Goal: Task Accomplishment & Management: Manage account settings

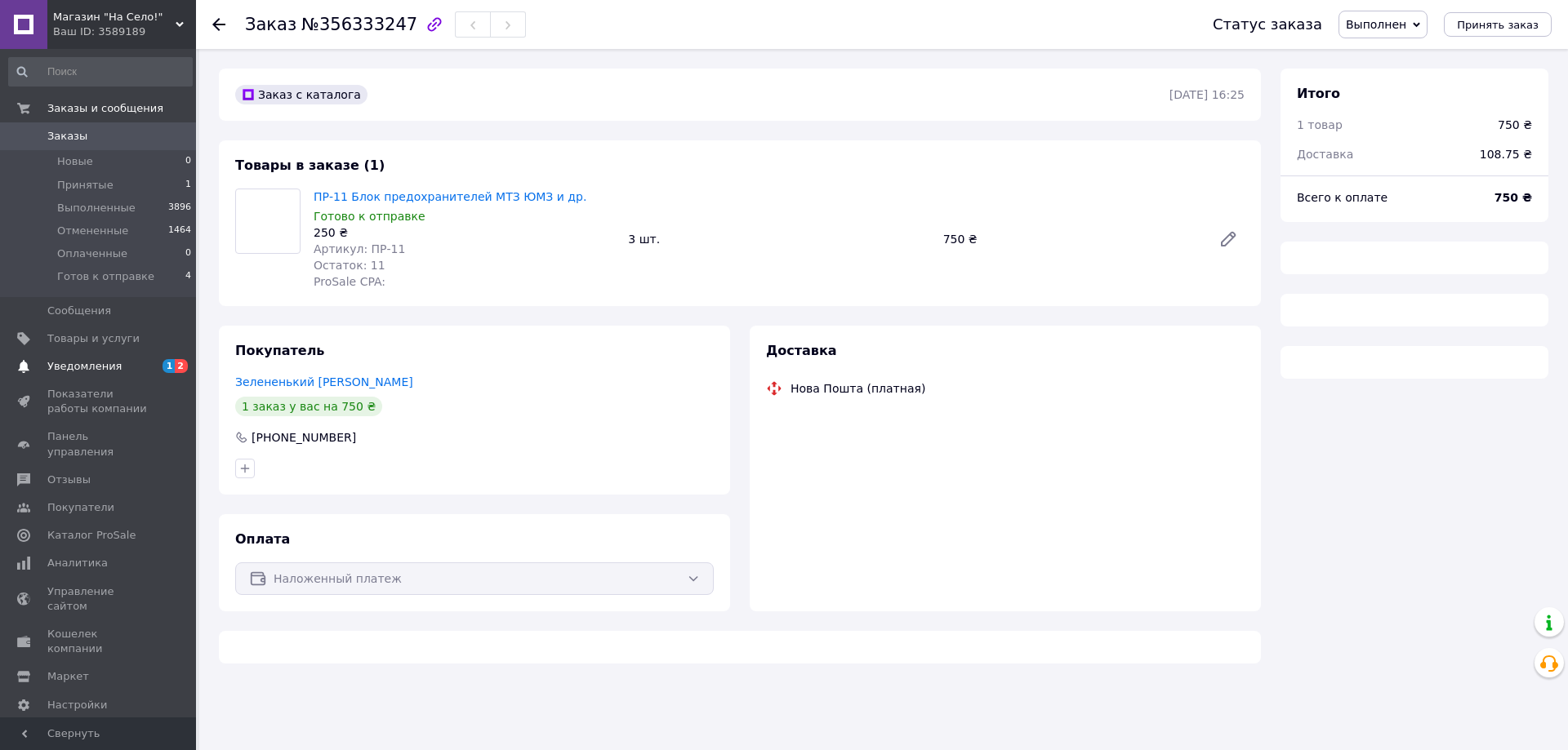
click at [135, 367] on span "Уведомления" at bounding box center [99, 366] width 104 height 15
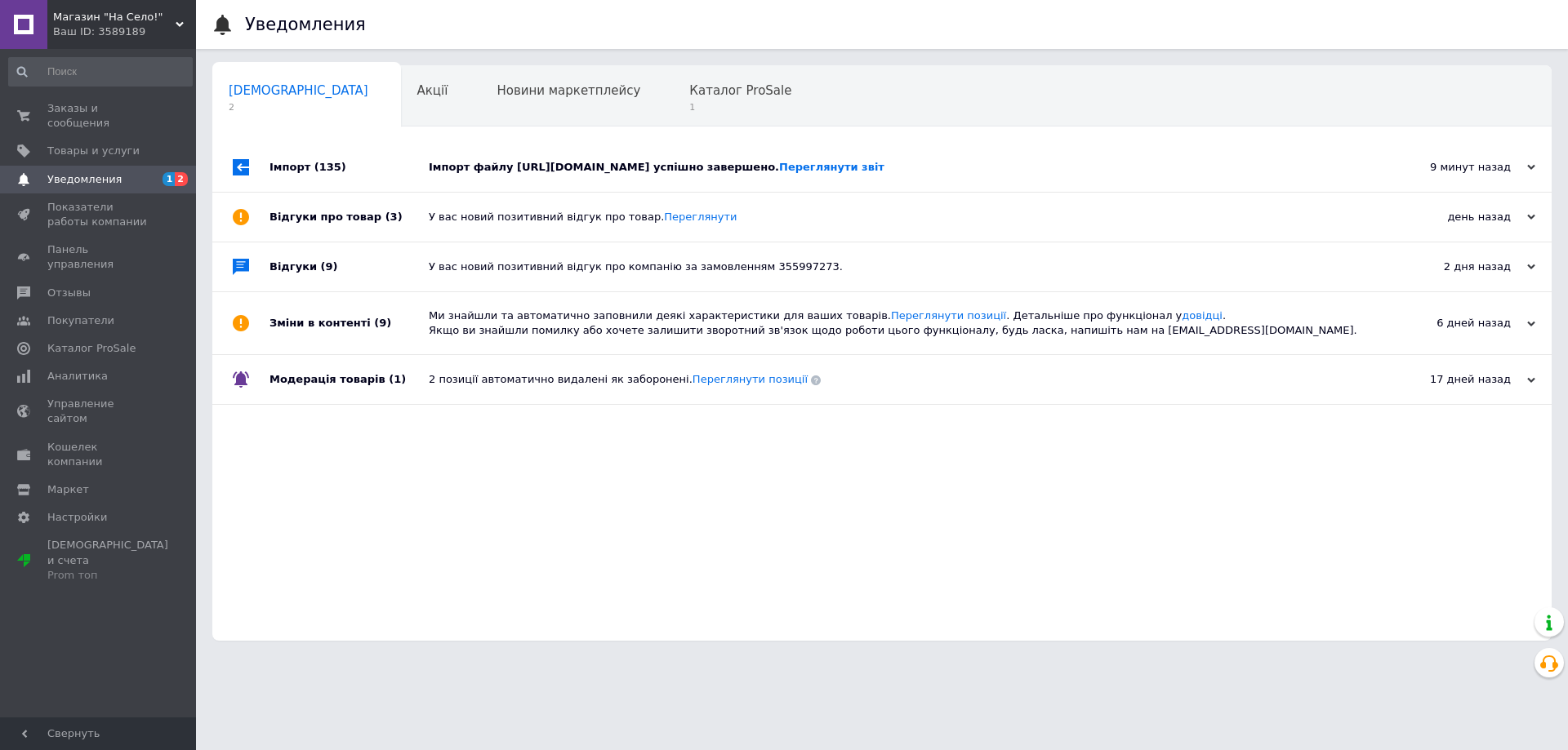
click at [515, 175] on div "Імпорт файлу [URL][DOMAIN_NAME] успішно завершено. Переглянути звіт" at bounding box center [900, 167] width 943 height 15
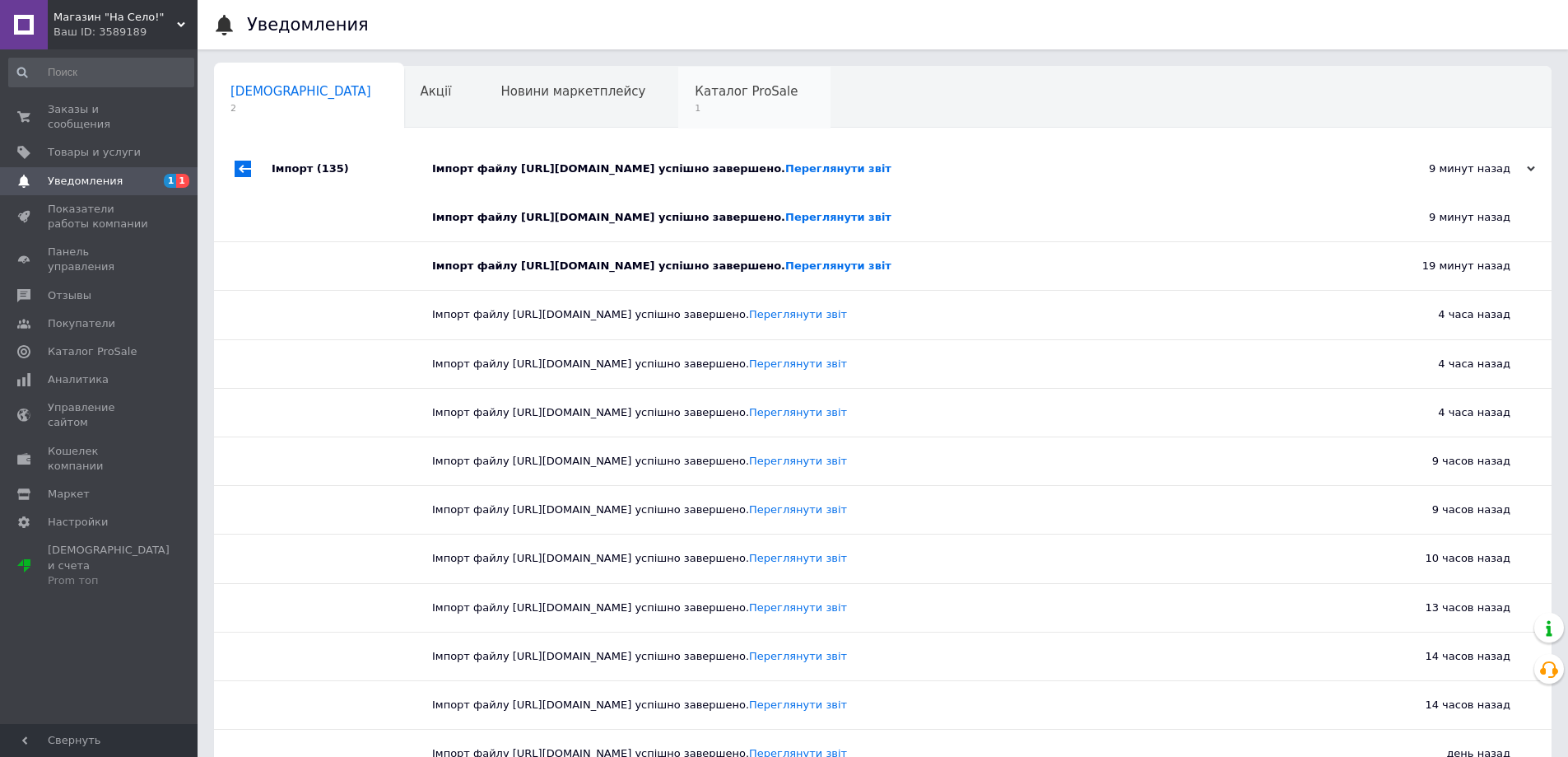
click at [695, 104] on span "1" at bounding box center [746, 108] width 103 height 12
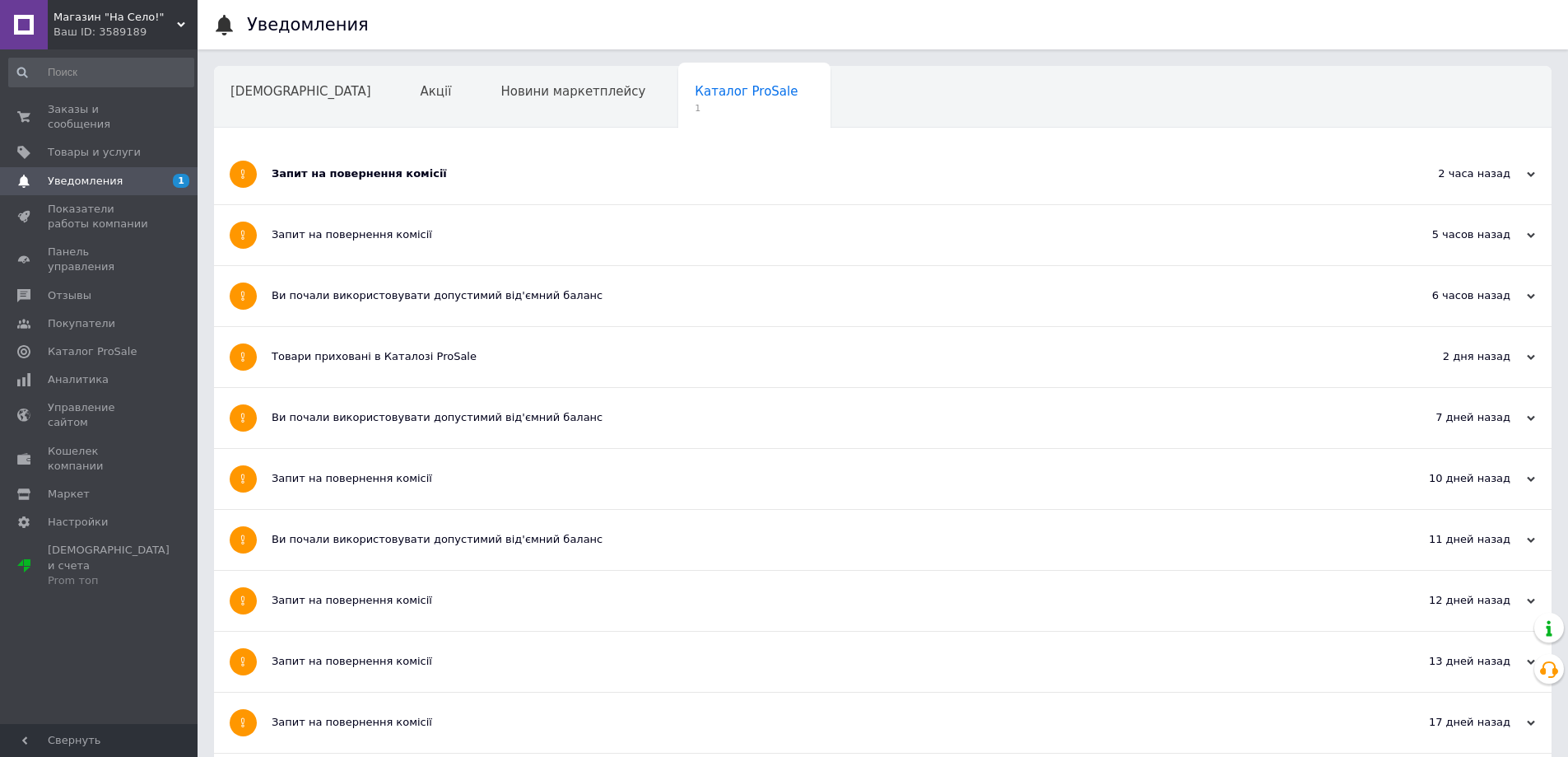
click at [436, 173] on div "Запит на повернення комісії" at bounding box center [820, 174] width 1099 height 15
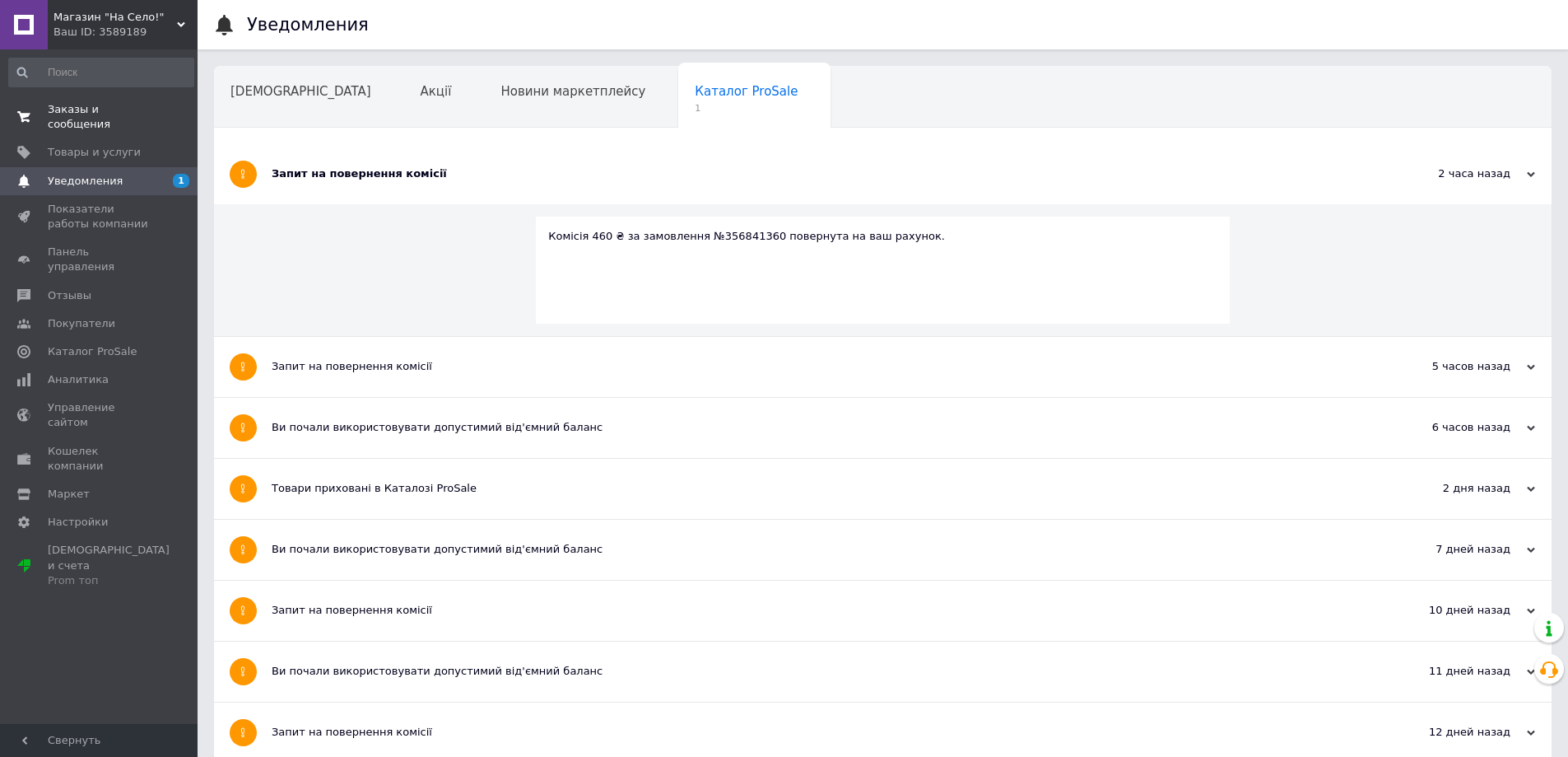
click at [107, 109] on span "Заказы и сообщения" at bounding box center [100, 117] width 105 height 30
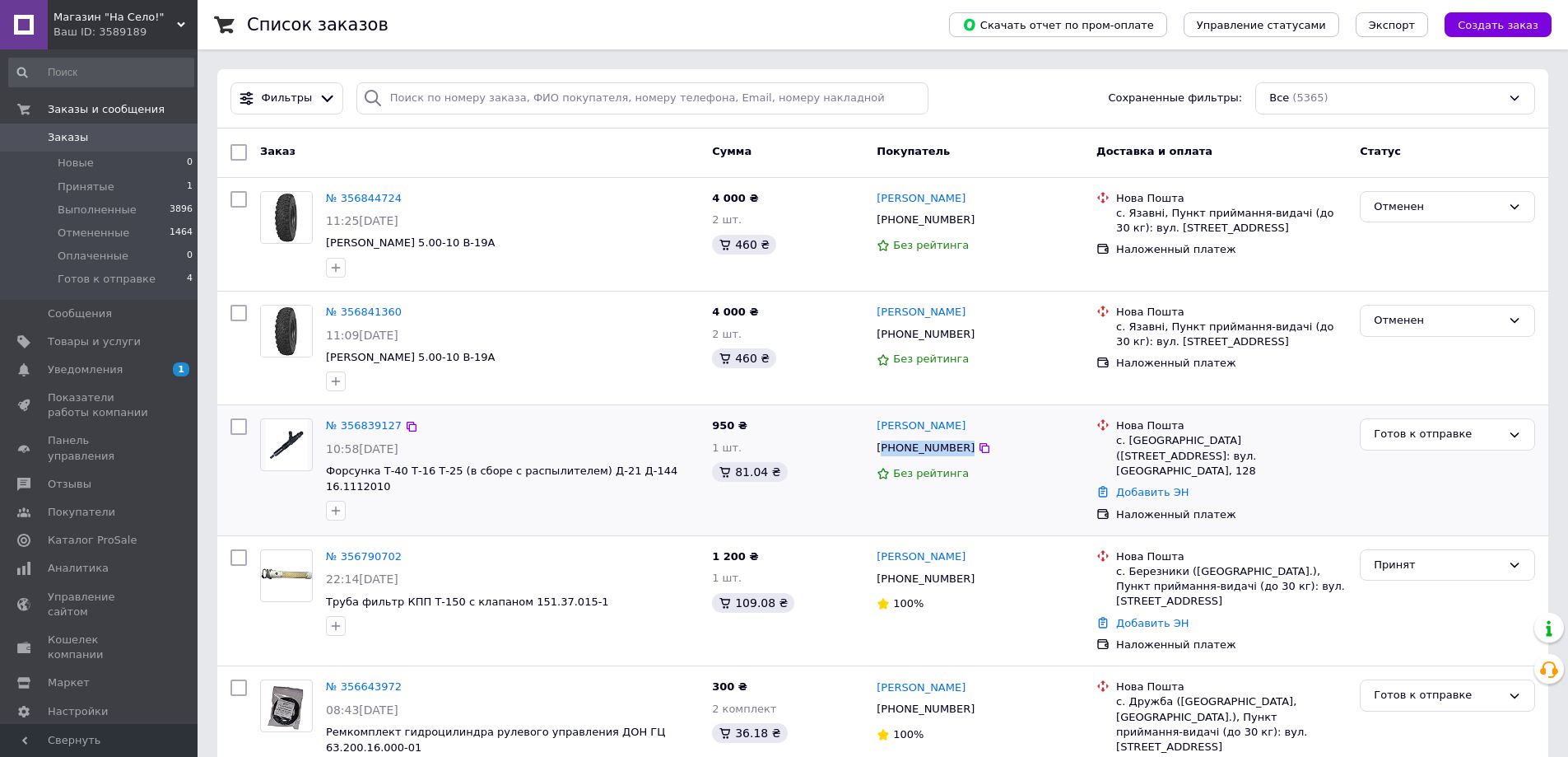
drag, startPoint x: 980, startPoint y: 451, endPoint x: 884, endPoint y: 450, distance: 96.0
click at [884, 450] on div "[PHONE_NUMBER]" at bounding box center [980, 448] width 210 height 19
copy div "380678368216"
click at [1131, 486] on link "Добавить ЭН" at bounding box center [1153, 492] width 73 height 12
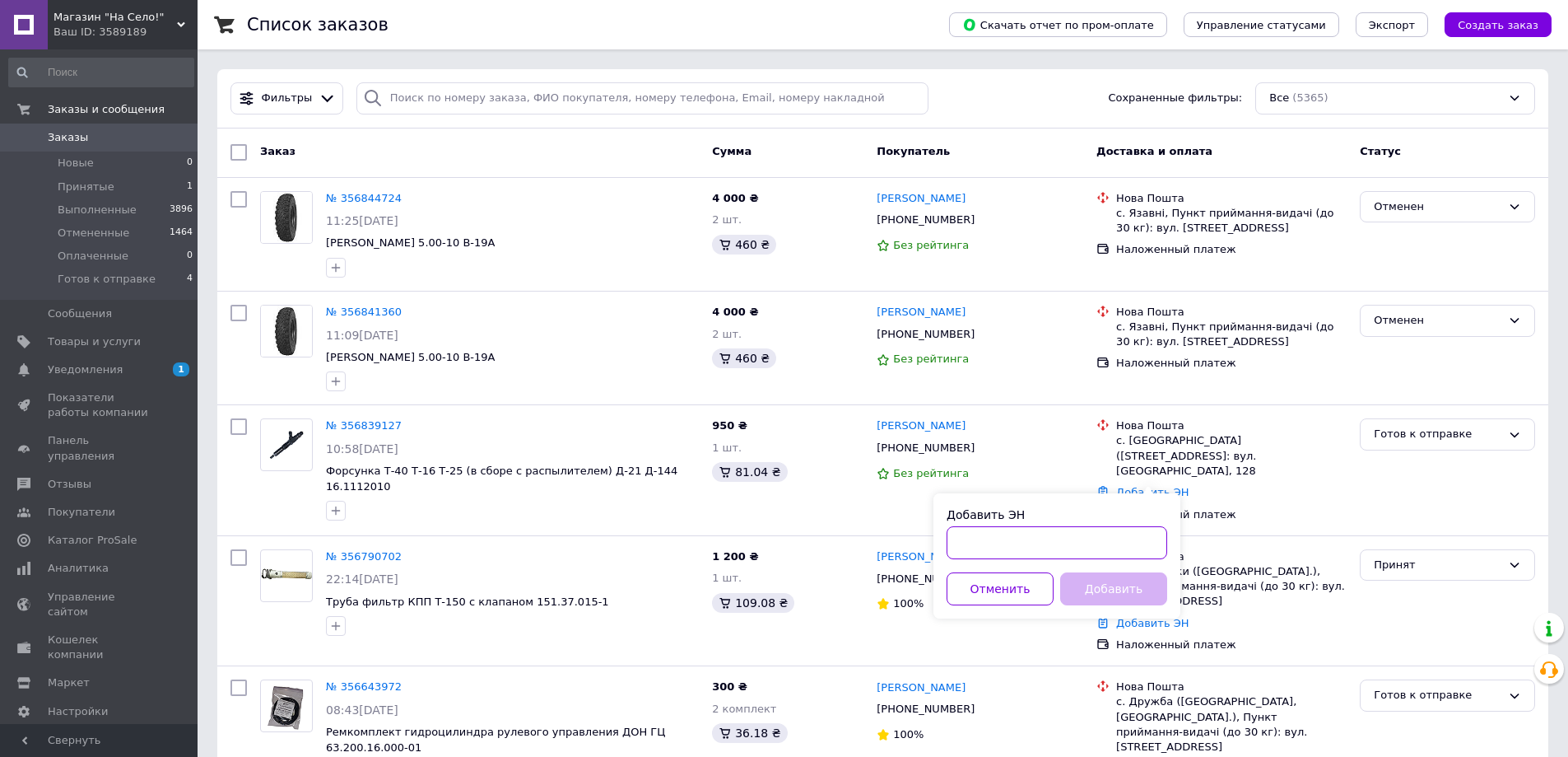
click at [1070, 544] on input "Добавить ЭН" at bounding box center [1057, 542] width 221 height 33
paste input "59001432833178"
type input "59001432833178"
click at [1111, 590] on button "Добавить" at bounding box center [1113, 588] width 107 height 33
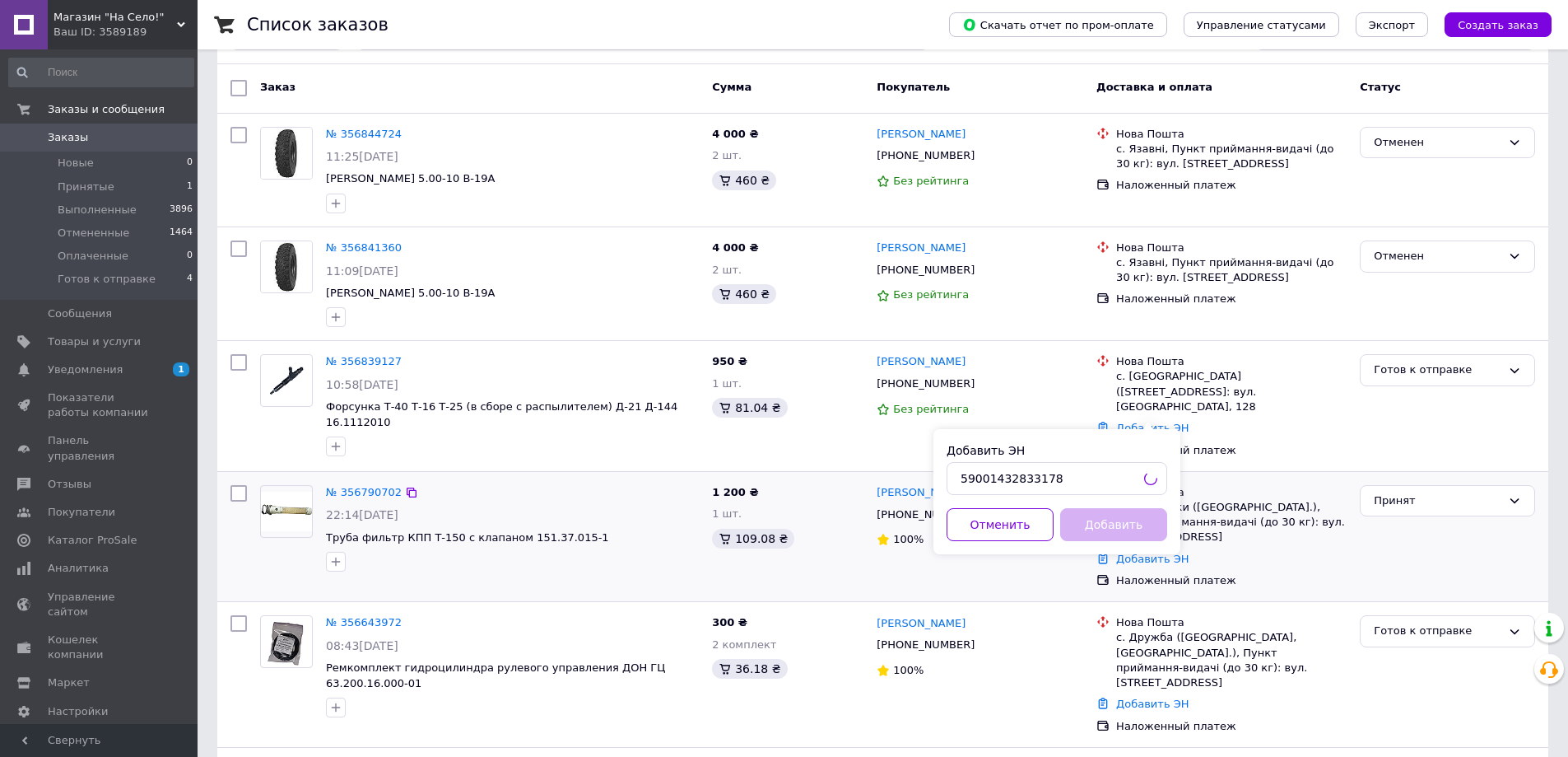
scroll to position [165, 0]
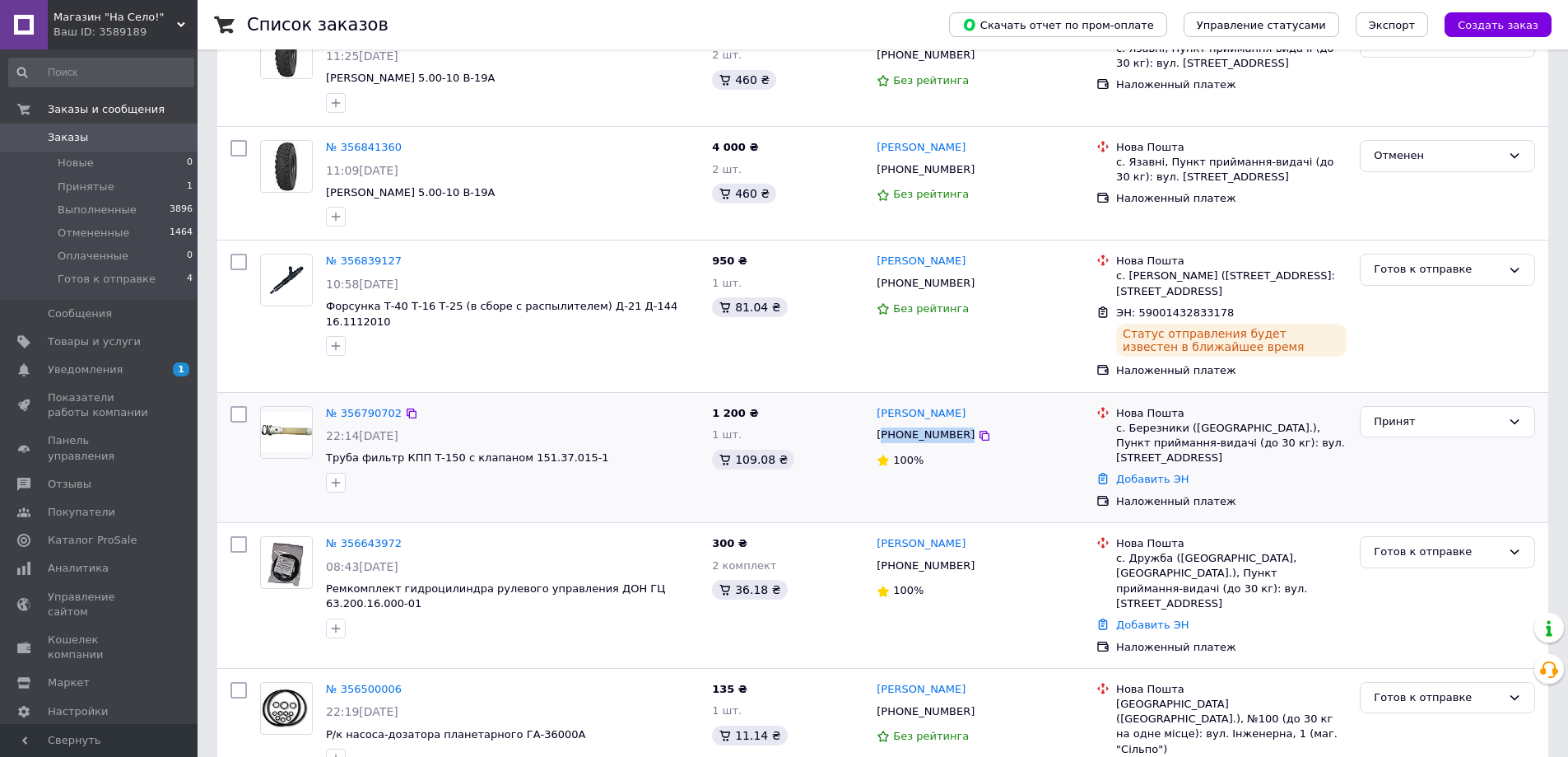
drag, startPoint x: 1003, startPoint y: 431, endPoint x: 886, endPoint y: 436, distance: 117.1
click at [886, 436] on div "[PHONE_NUMBER]" at bounding box center [980, 434] width 210 height 19
copy div "380988498032"
click at [1171, 486] on div "Добавить ЭН" at bounding box center [1232, 479] width 238 height 22
click at [1147, 484] on link "Добавить ЭН" at bounding box center [1153, 478] width 73 height 12
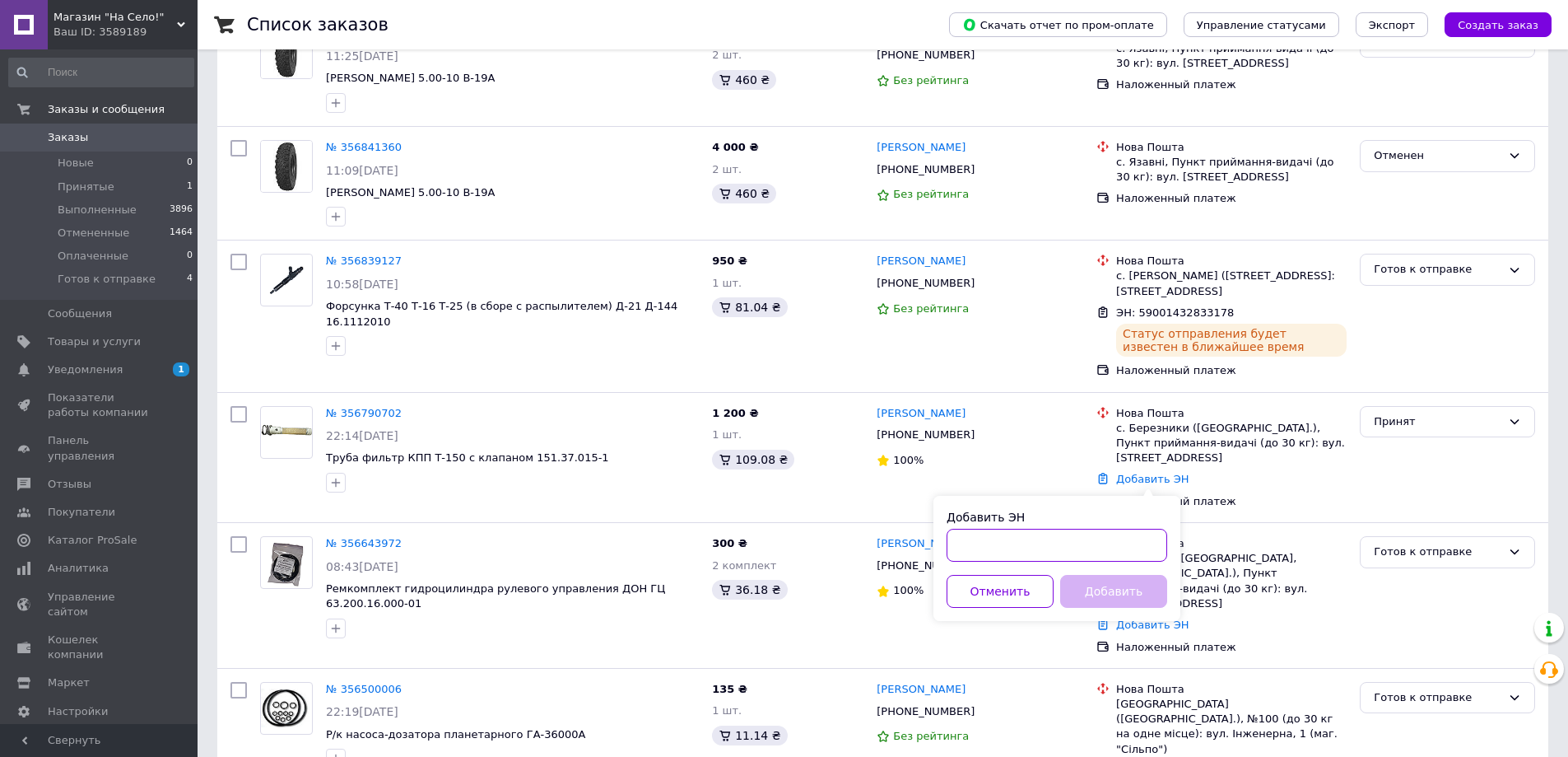
click at [1051, 540] on input "Добавить ЭН" at bounding box center [1057, 545] width 221 height 33
paste input "59001432835106"
type input "59001432835106"
click at [1106, 594] on button "Добавить" at bounding box center [1113, 591] width 107 height 33
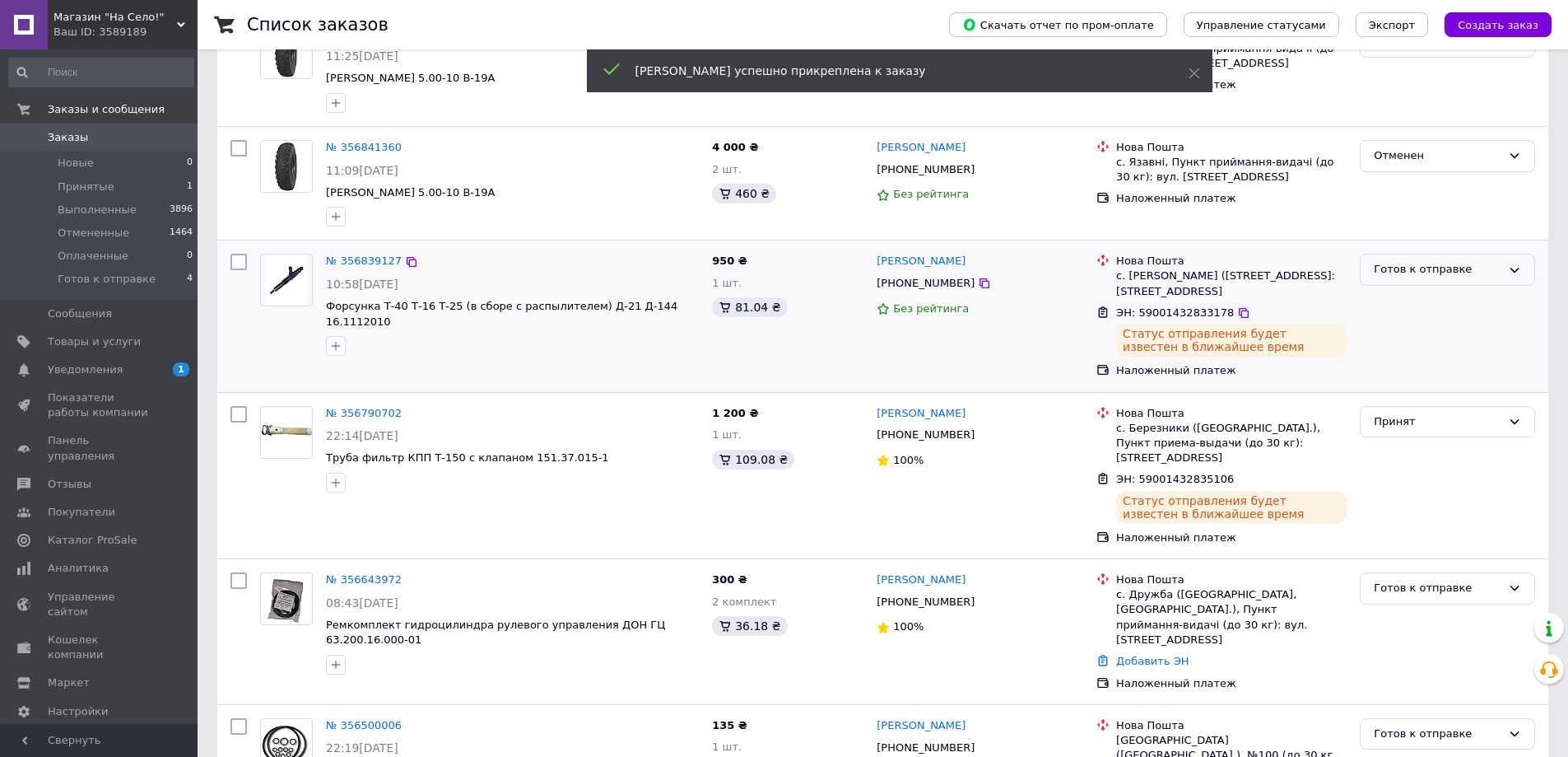
click at [1398, 269] on div "Готов к отправке" at bounding box center [1438, 269] width 128 height 17
click at [1400, 322] on li "Выполнен" at bounding box center [1448, 334] width 174 height 31
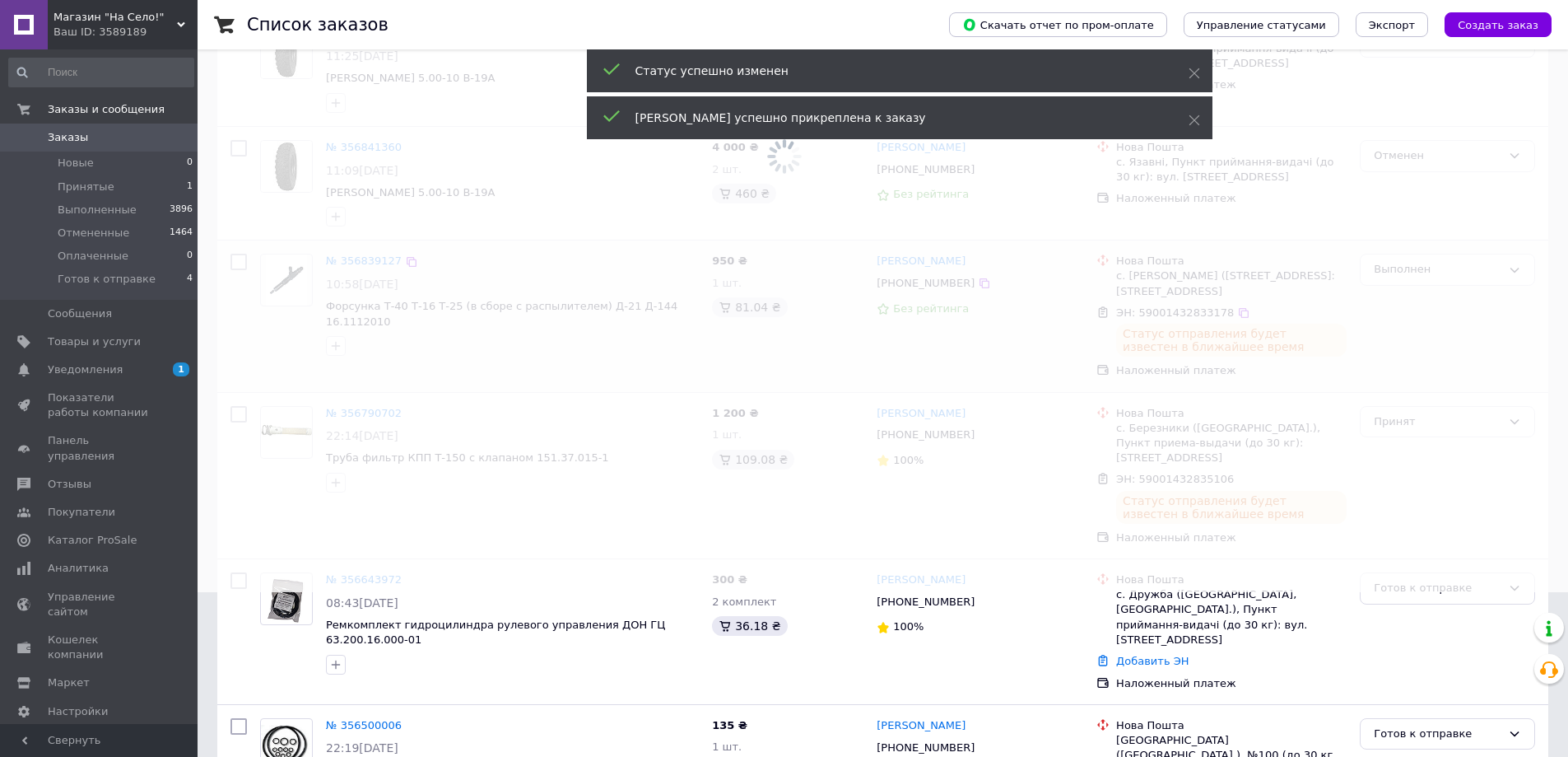
scroll to position [247, 0]
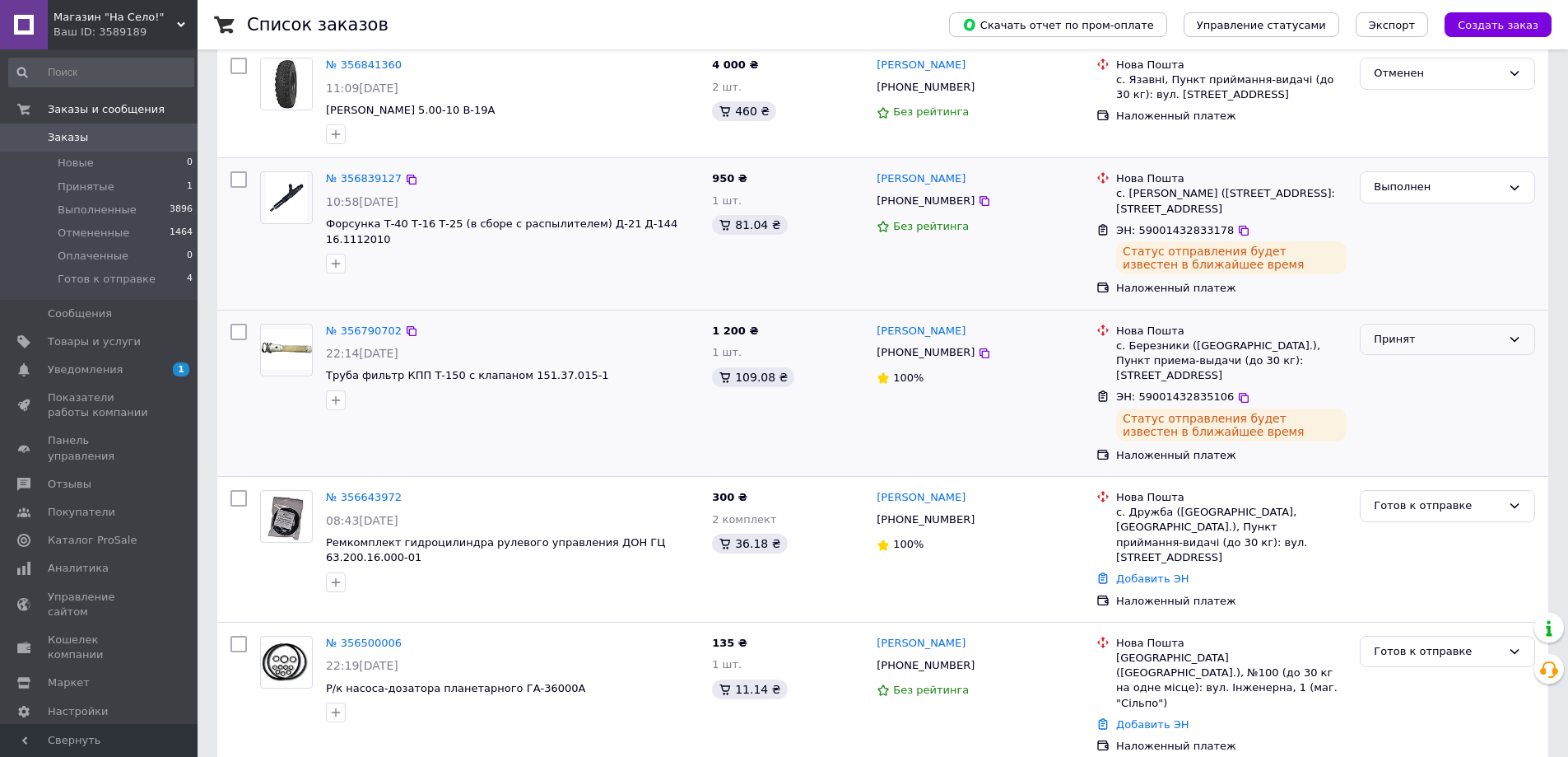
click at [1396, 334] on div "Принят" at bounding box center [1438, 340] width 128 height 17
click at [1404, 377] on li "Выполнен" at bounding box center [1448, 374] width 174 height 31
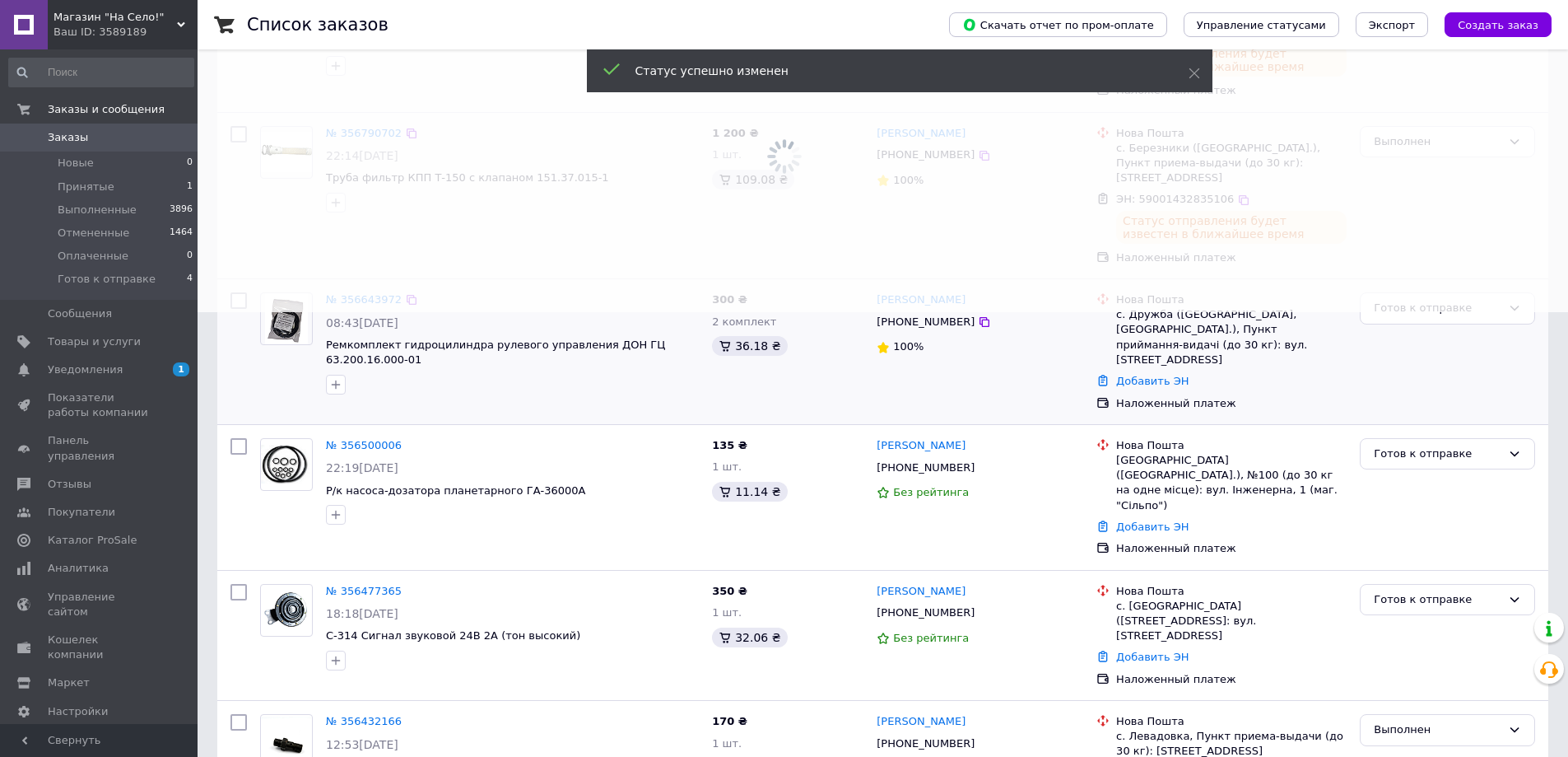
scroll to position [494, 0]
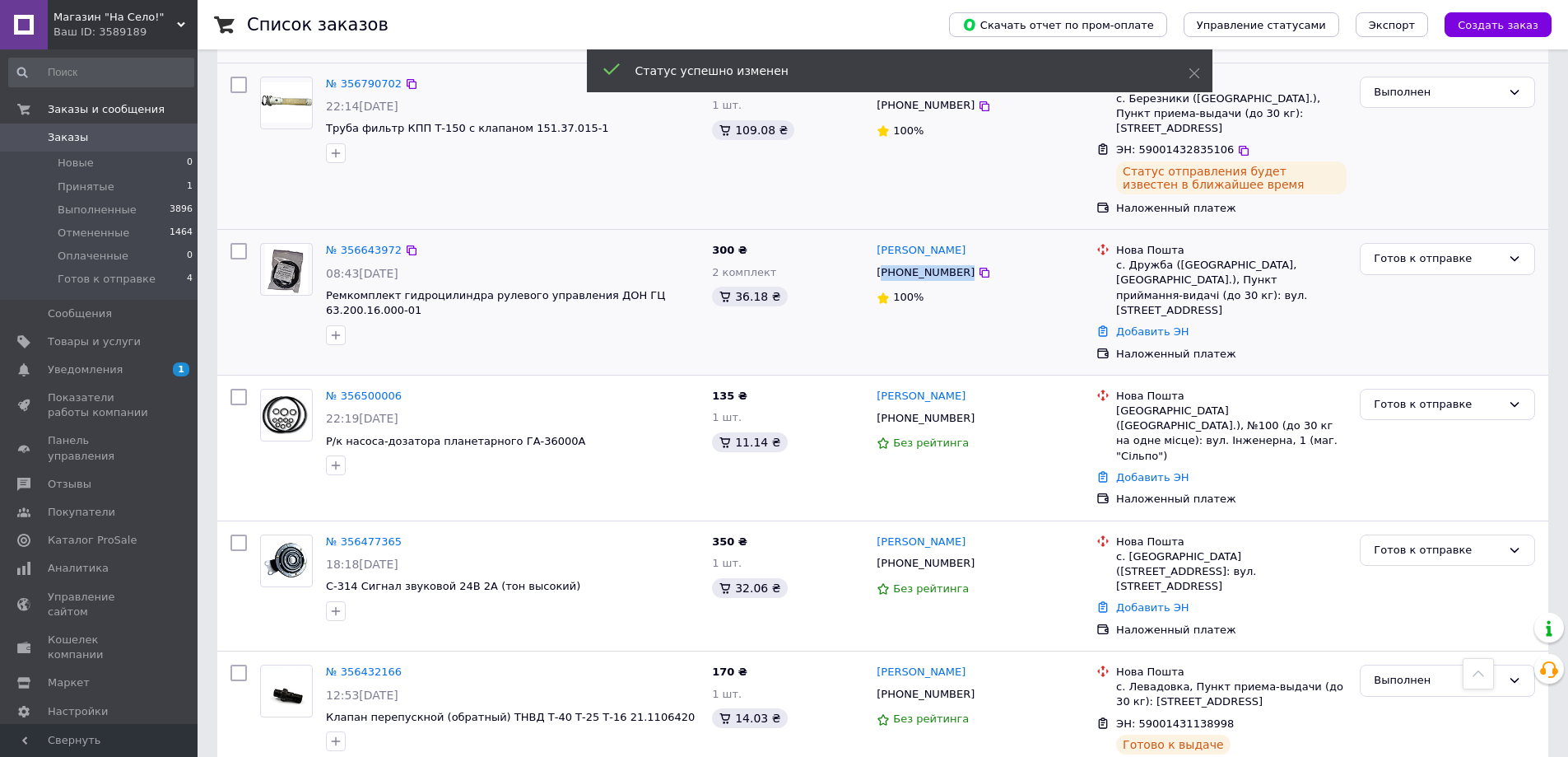
drag, startPoint x: 998, startPoint y: 271, endPoint x: 882, endPoint y: 271, distance: 116.0
click at [882, 271] on div "[PHONE_NUMBER]" at bounding box center [980, 273] width 210 height 19
copy div "380997767589"
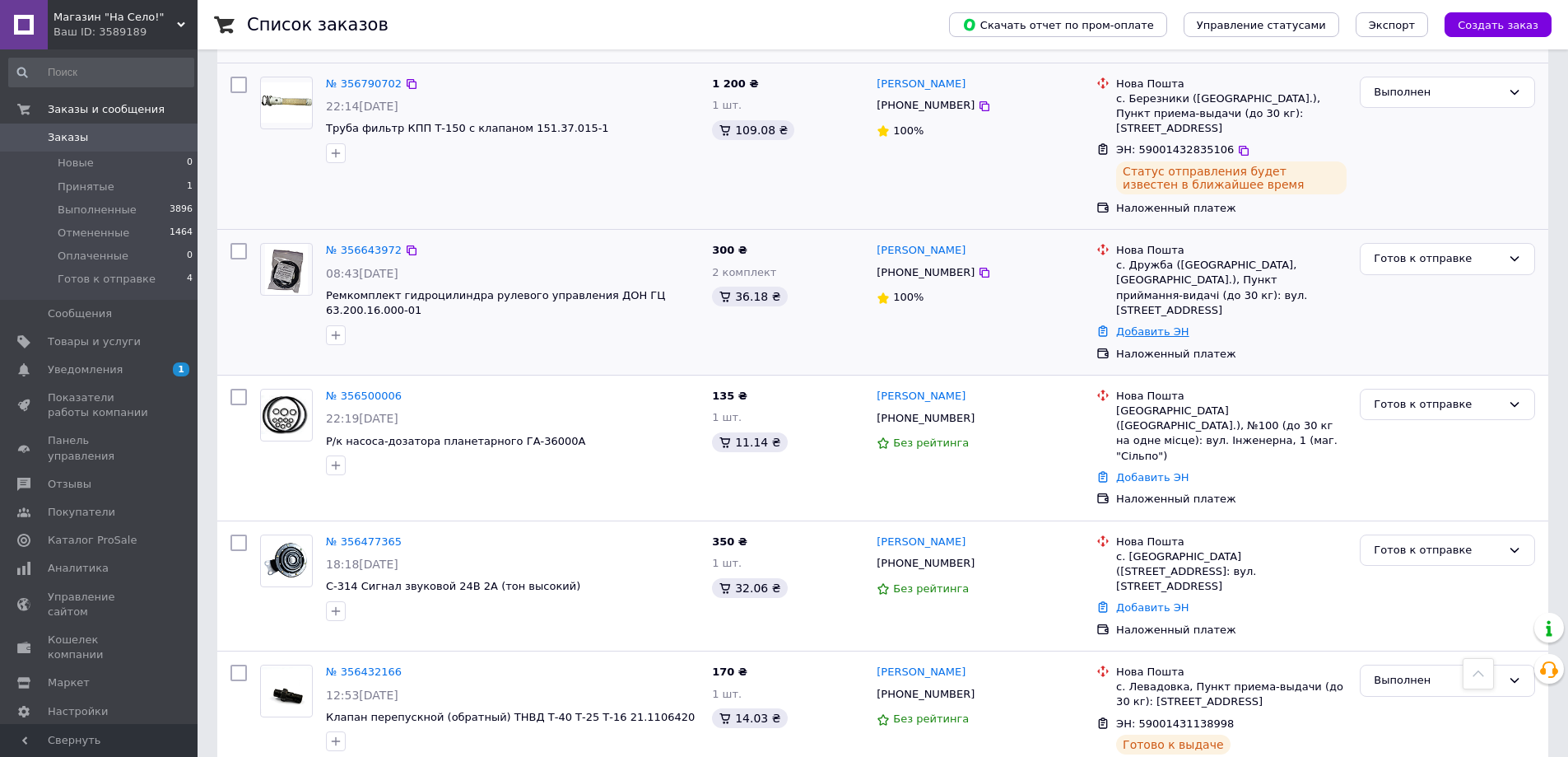
click at [1155, 326] on link "Добавить ЭН" at bounding box center [1153, 332] width 73 height 12
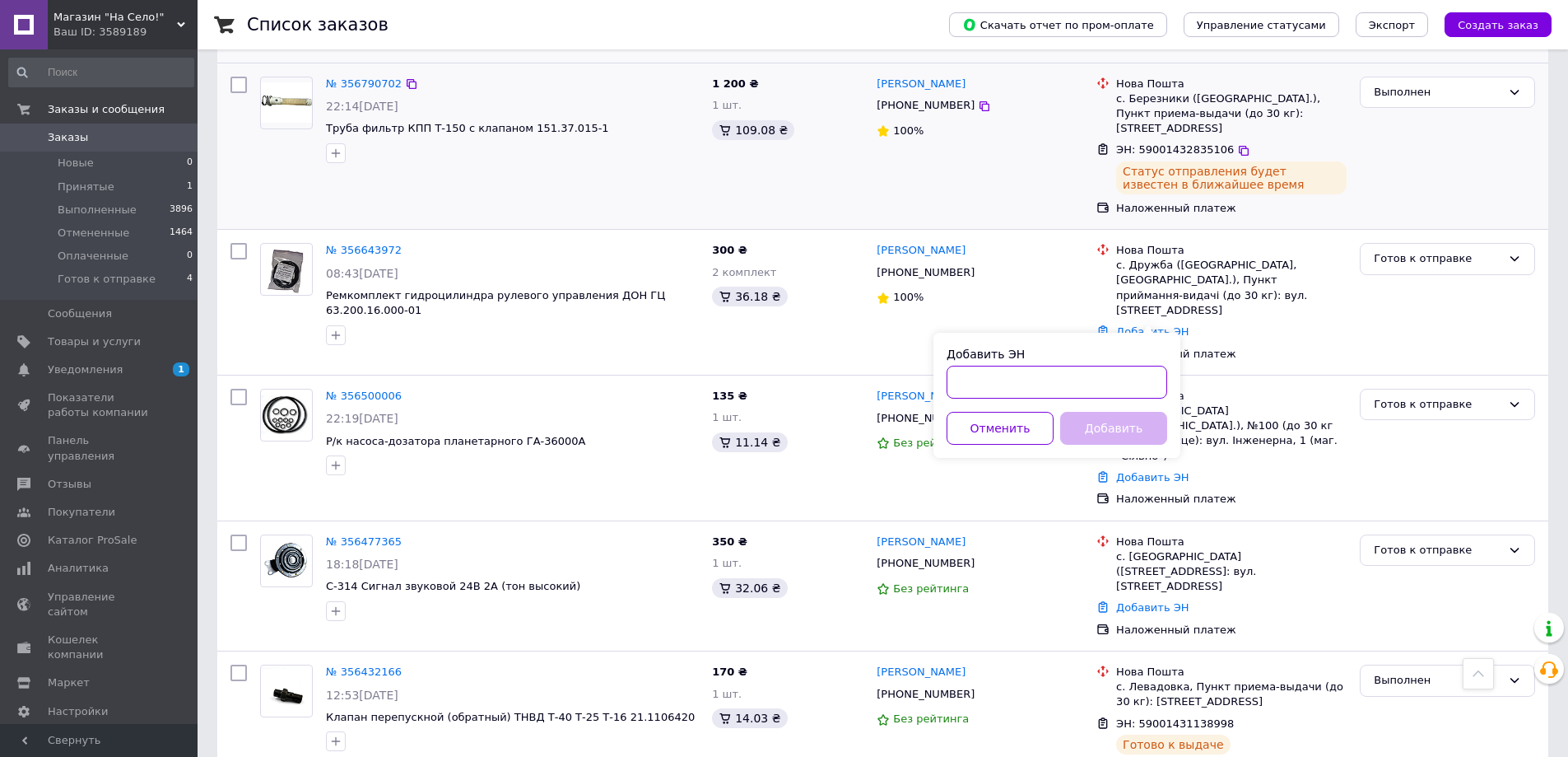
click at [1091, 380] on input "Добавить ЭН" at bounding box center [1057, 381] width 221 height 33
paste input "[CREDIT_CARD_NUMBER]"
type input "[CREDIT_CARD_NUMBER]"
click at [1131, 426] on button "Добавить" at bounding box center [1113, 427] width 107 height 33
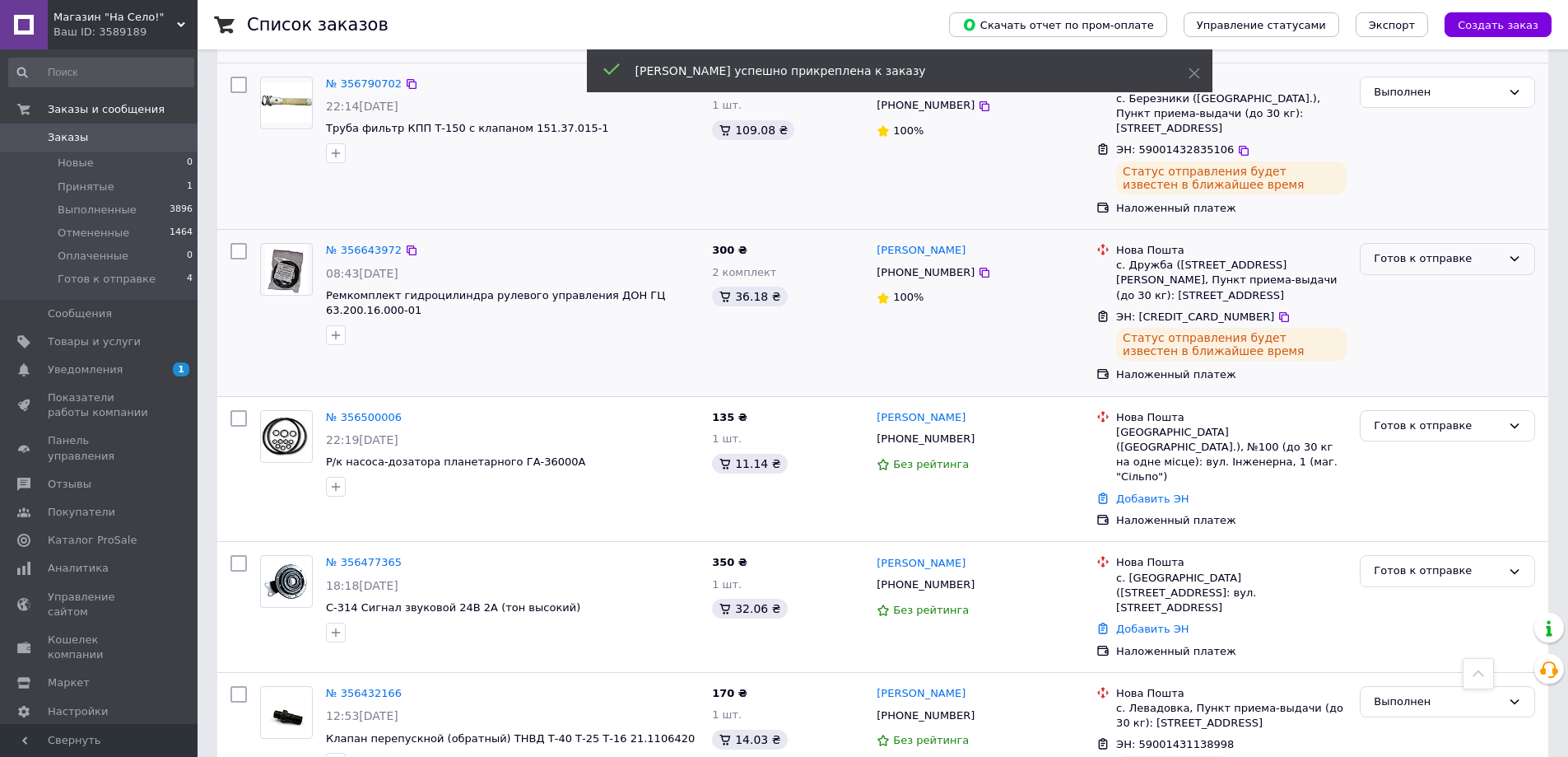
click at [1413, 262] on div "Готов к отправке" at bounding box center [1438, 259] width 128 height 17
click at [1403, 313] on li "Выполнен" at bounding box center [1448, 324] width 174 height 31
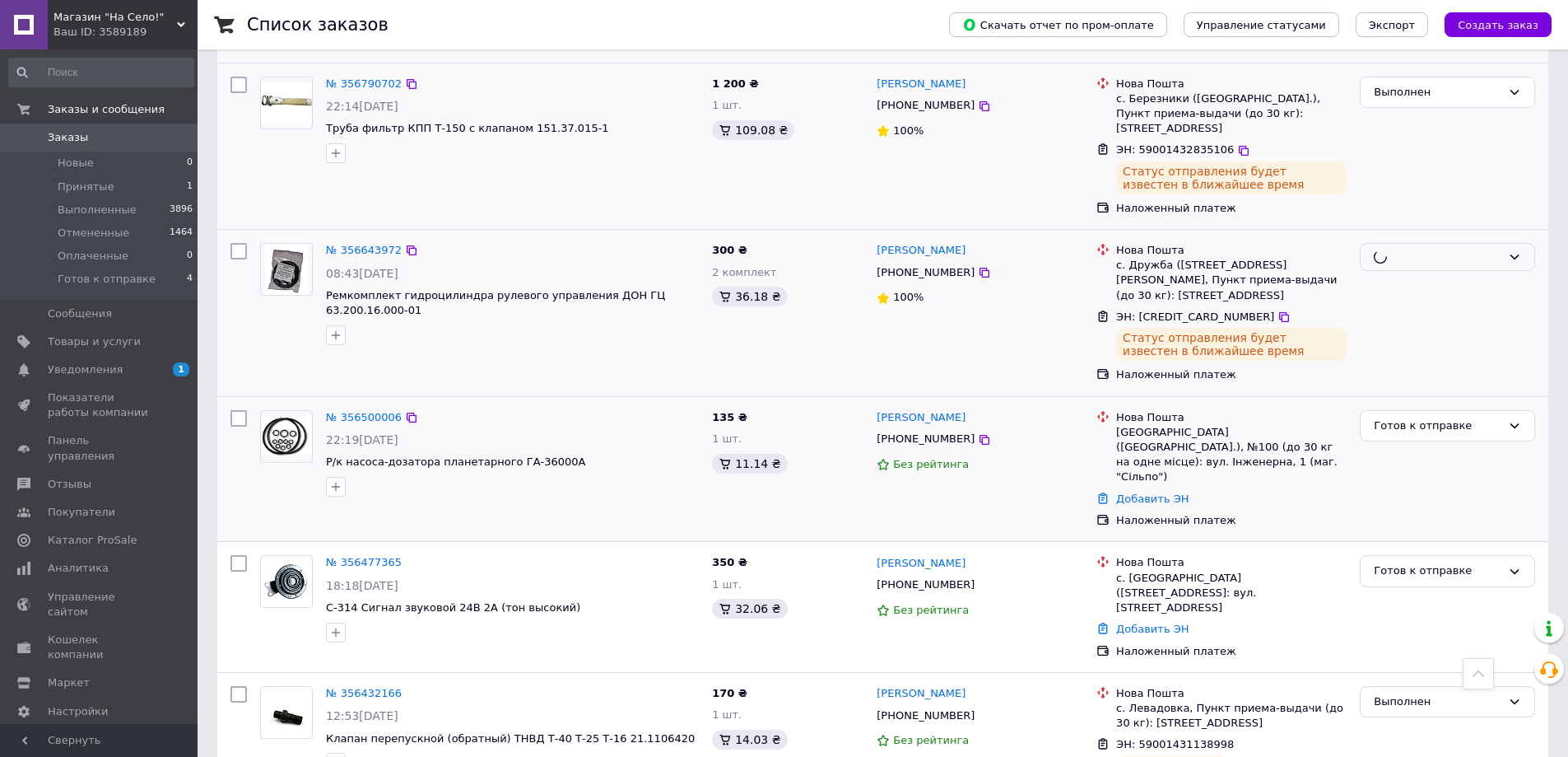
scroll to position [576, 0]
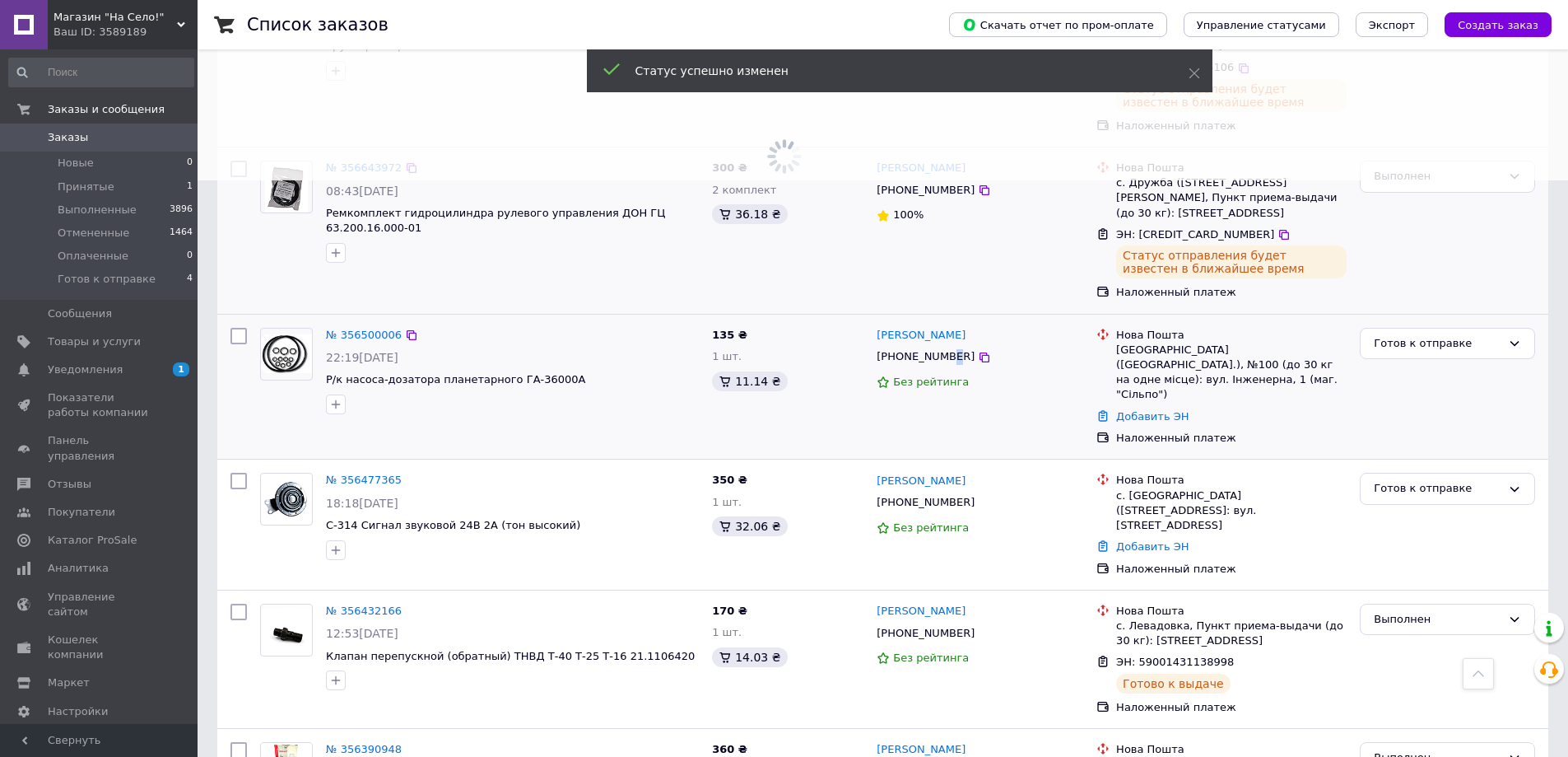
click at [945, 363] on span "[PHONE_NUMBER]" at bounding box center [926, 357] width 98 height 12
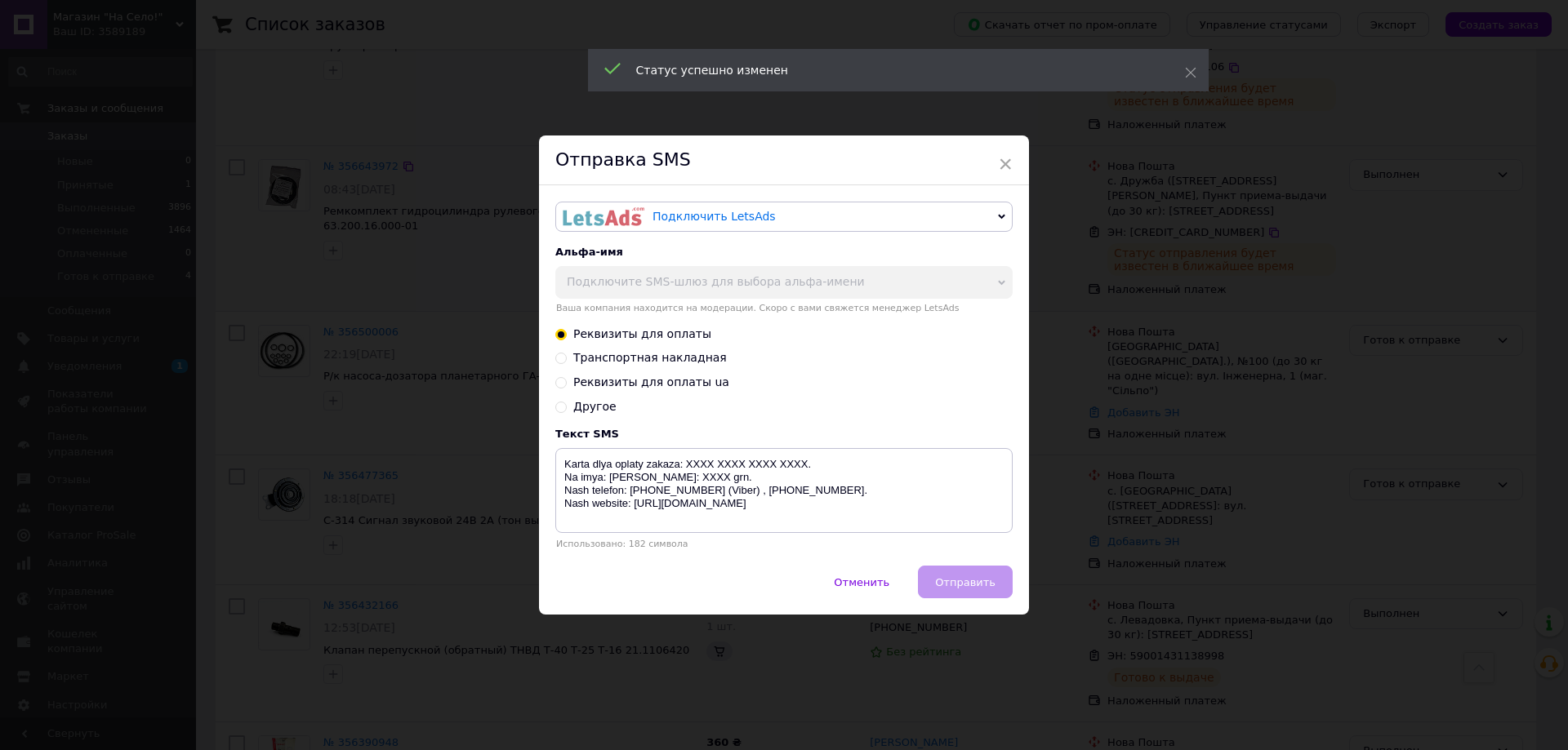
click at [1064, 336] on div "× Отправка SMS Подключить LetsAds Подключить SMSClub Альфа-имя Подключите SMS-ш…" at bounding box center [784, 375] width 1568 height 750
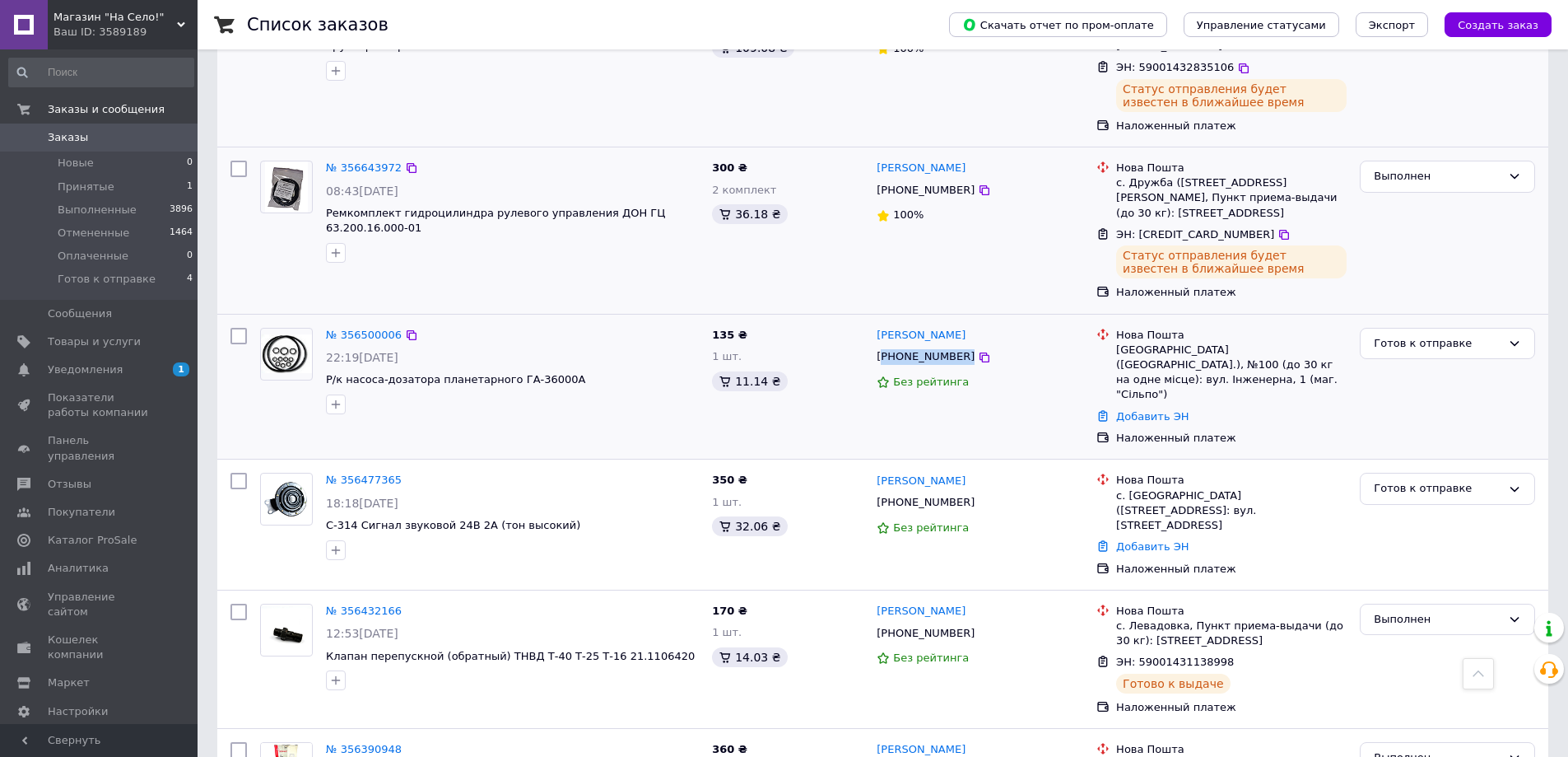
drag, startPoint x: 929, startPoint y: 356, endPoint x: 884, endPoint y: 356, distance: 45.0
click at [884, 356] on div "[PHONE_NUMBER]" at bounding box center [980, 357] width 210 height 19
copy div "380950743272"
click at [1166, 410] on link "Добавить ЭН" at bounding box center [1153, 416] width 73 height 12
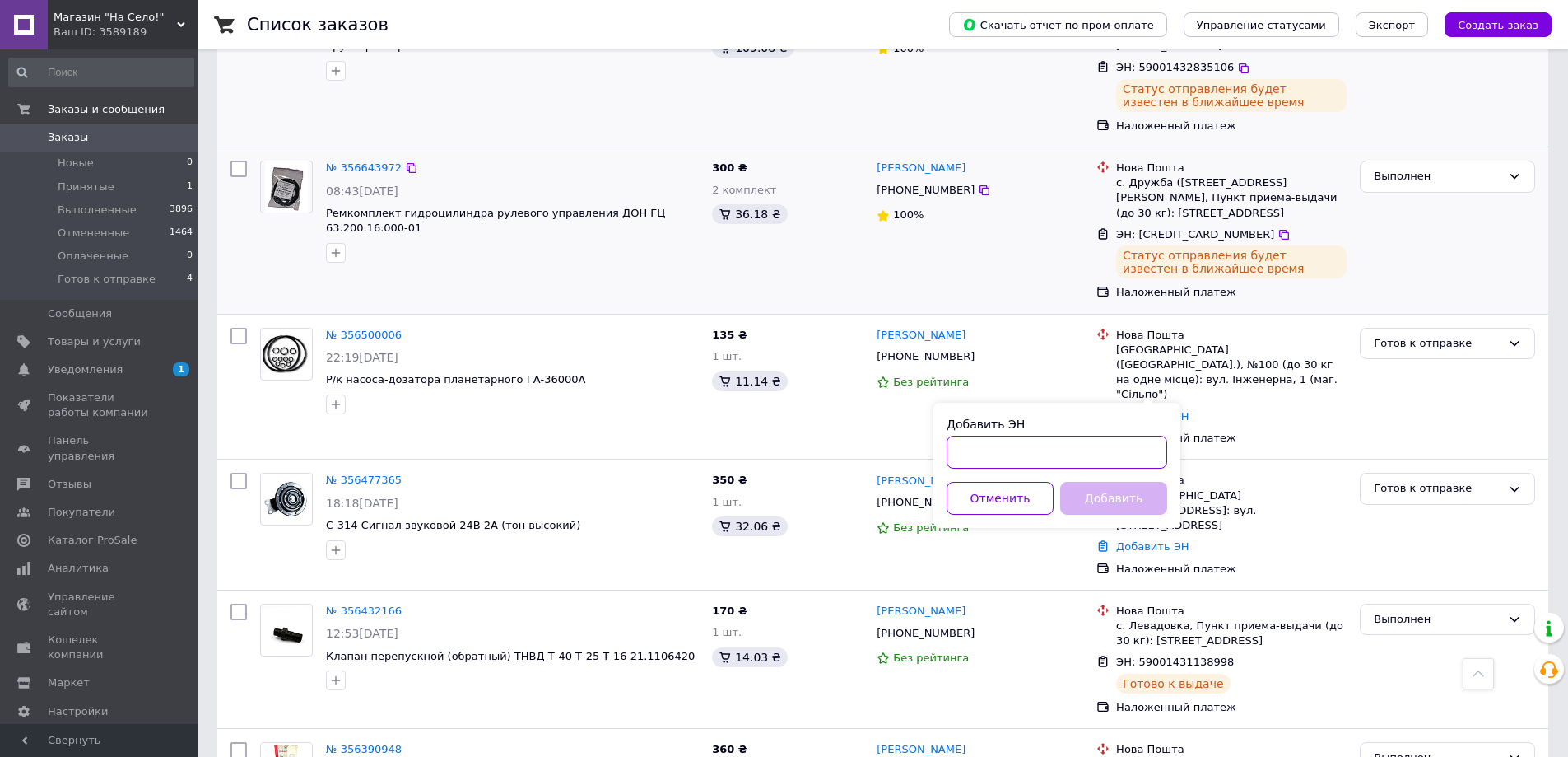
click at [1106, 449] on input "Добавить ЭН" at bounding box center [1057, 451] width 221 height 33
paste input "59001432838015"
type input "59001432838015"
click at [1112, 497] on button "Добавить" at bounding box center [1113, 498] width 107 height 33
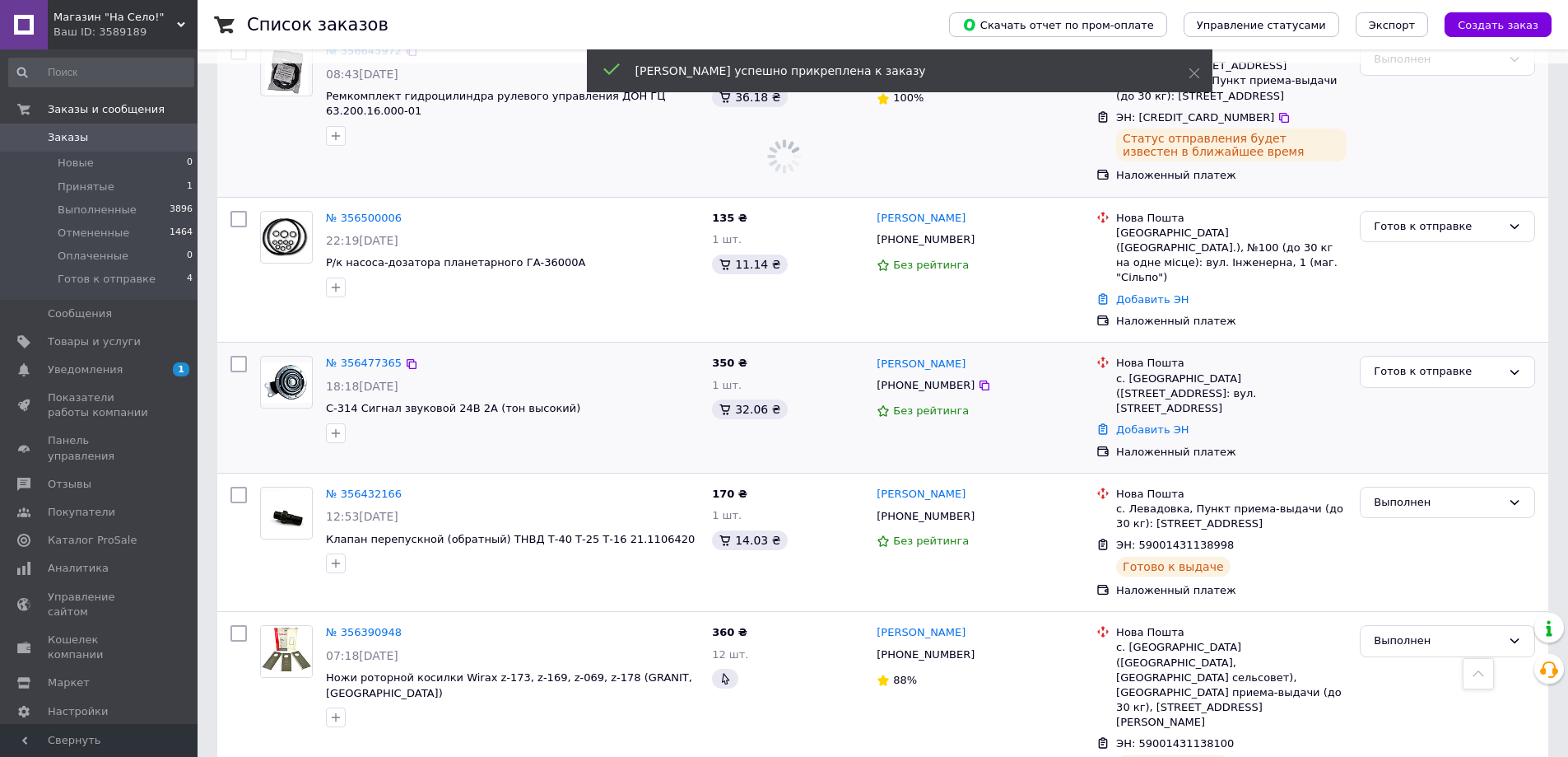
scroll to position [659, 0]
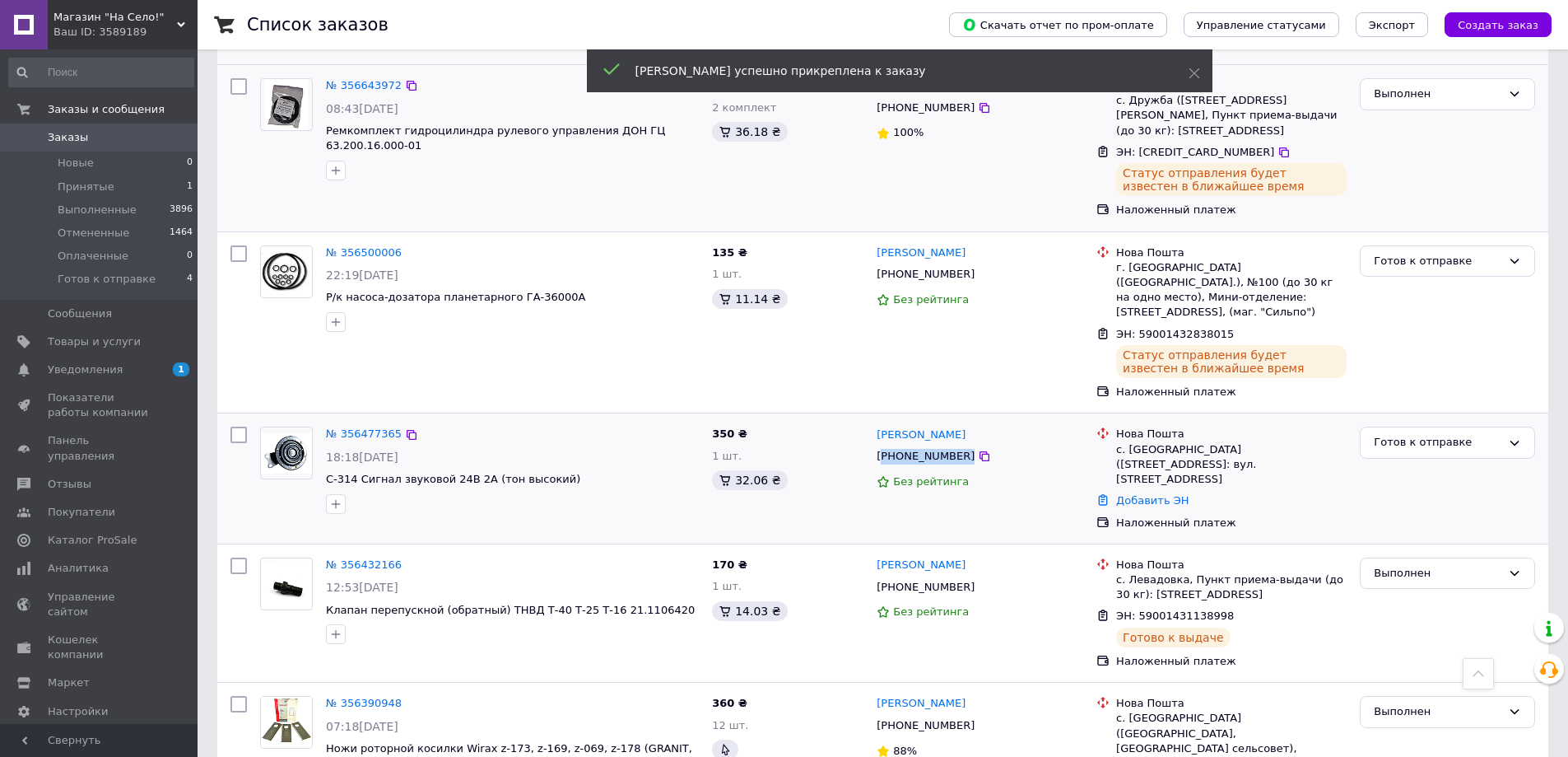
drag, startPoint x: 998, startPoint y: 392, endPoint x: 884, endPoint y: 444, distance: 125.3
click at [884, 447] on div "[PHONE_NUMBER]" at bounding box center [980, 456] width 210 height 19
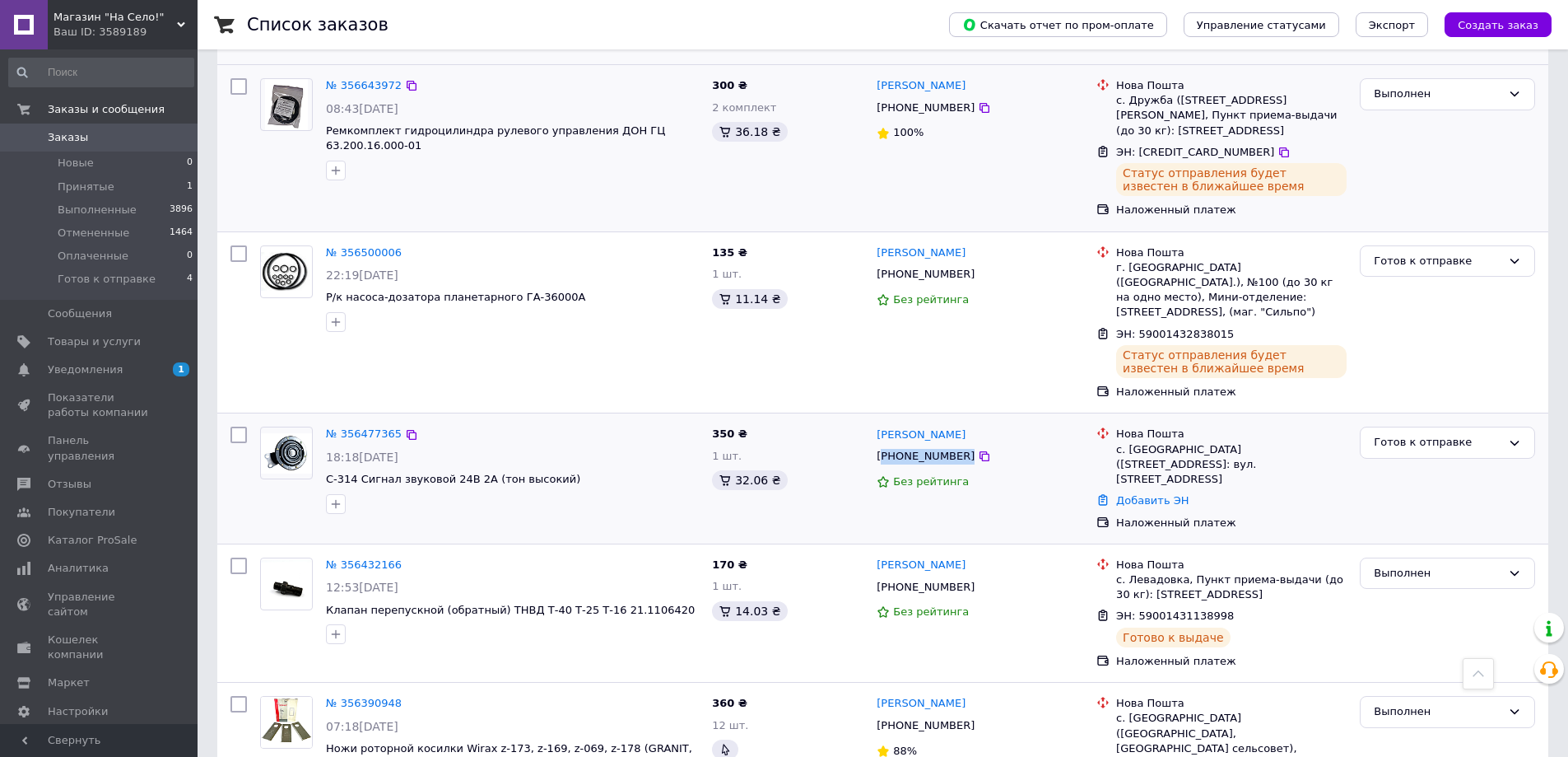
copy div "380983251774"
click at [1155, 494] on link "Добавить ЭН" at bounding box center [1153, 500] width 73 height 12
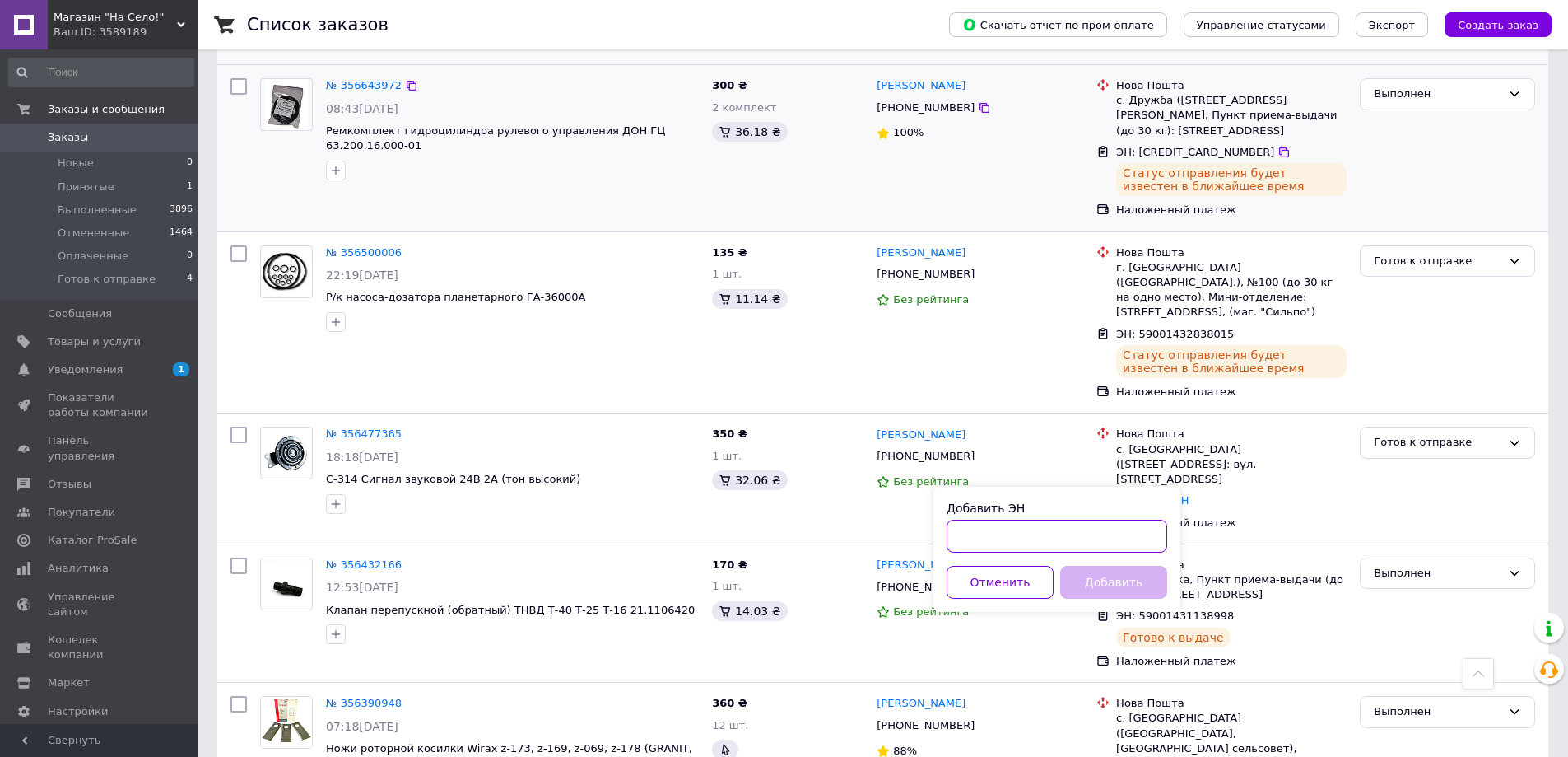
click at [1086, 534] on input "Добавить ЭН" at bounding box center [1057, 536] width 221 height 33
paste input "59001432838615"
type input "59001432838615"
click at [1108, 579] on button "Добавить" at bounding box center [1113, 582] width 107 height 33
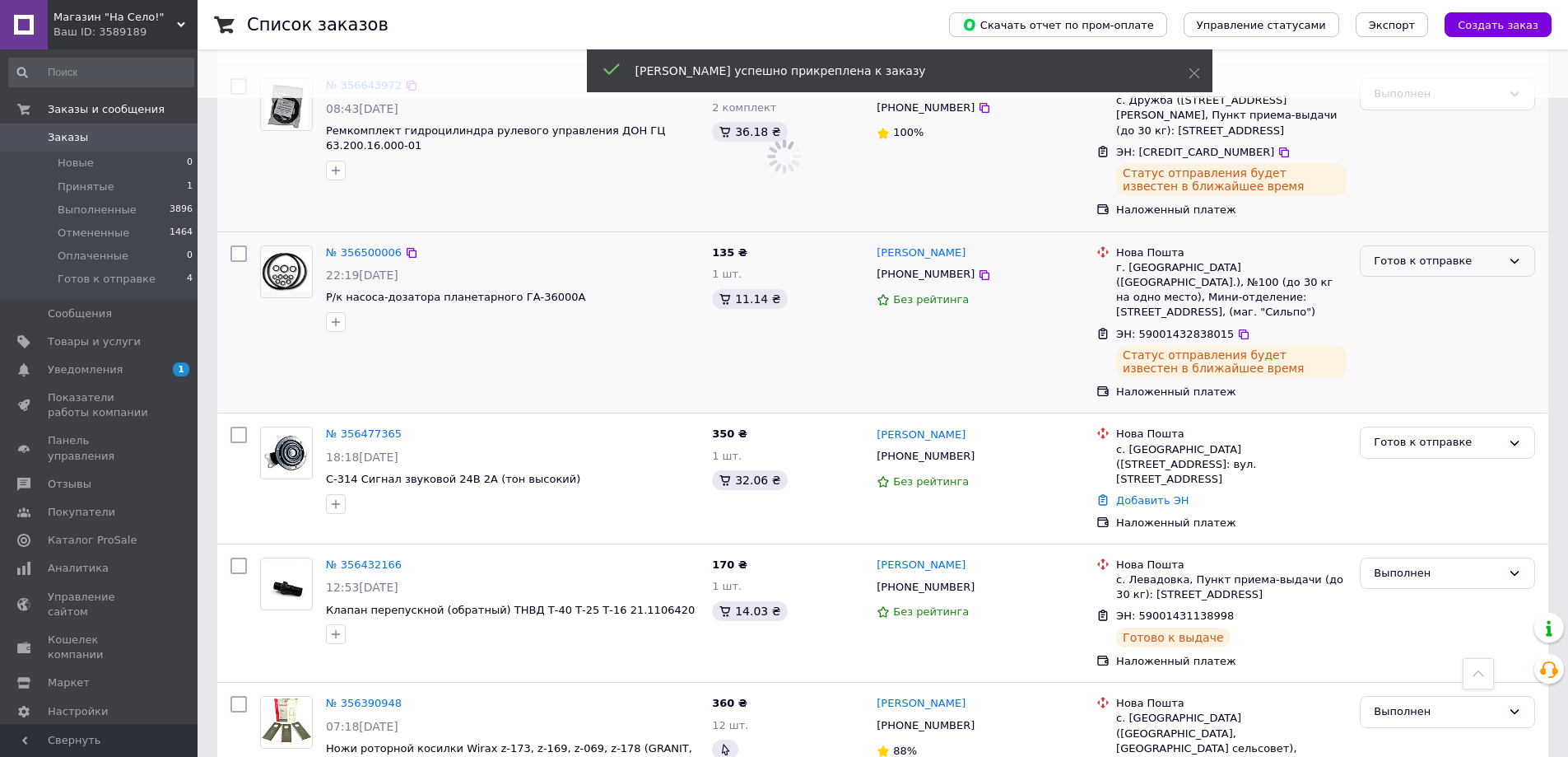
click at [1427, 263] on div "Готов к отправке" at bounding box center [1438, 261] width 128 height 17
click at [1403, 318] on li "Выполнен" at bounding box center [1448, 326] width 174 height 31
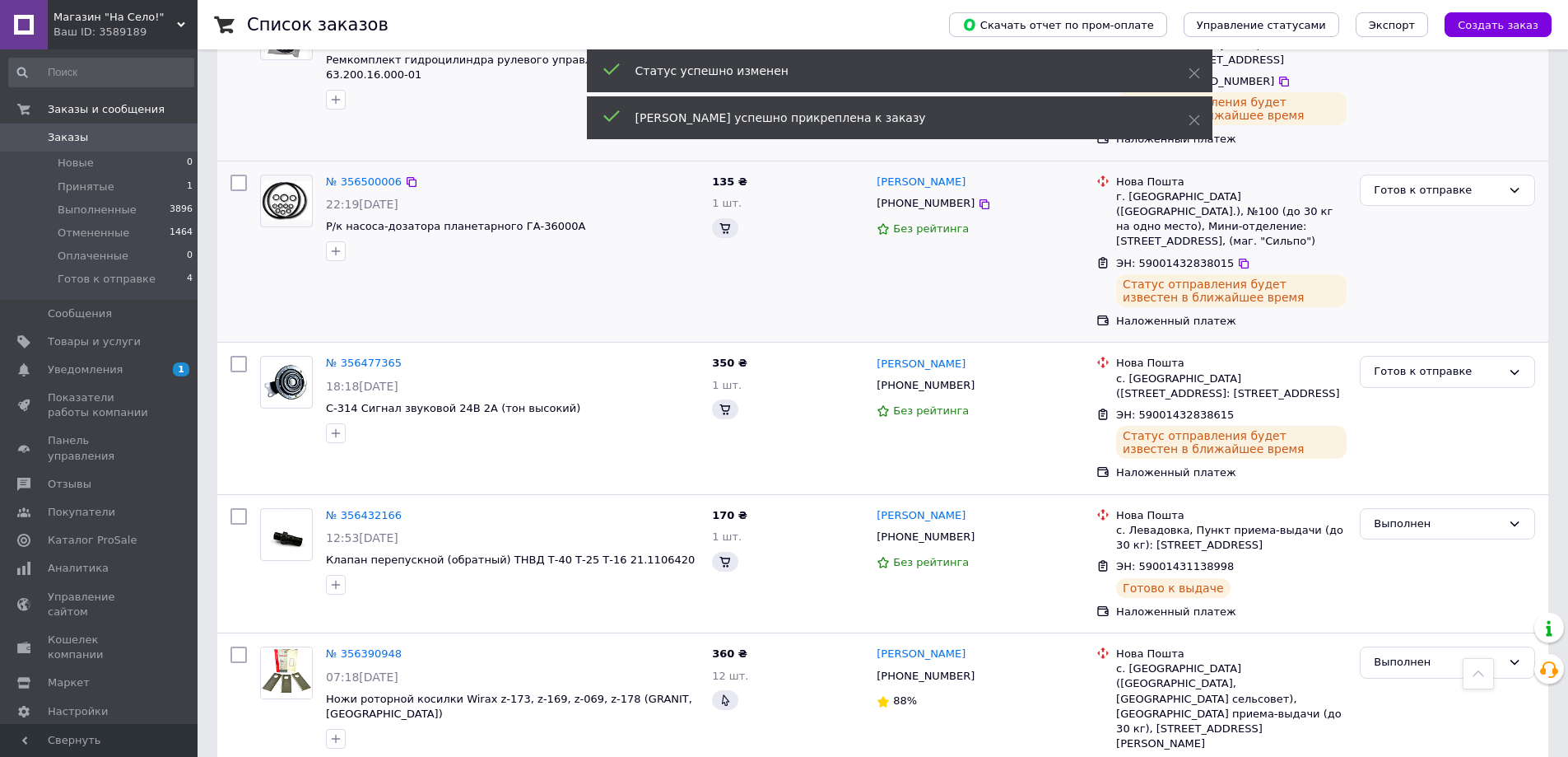
scroll to position [741, 0]
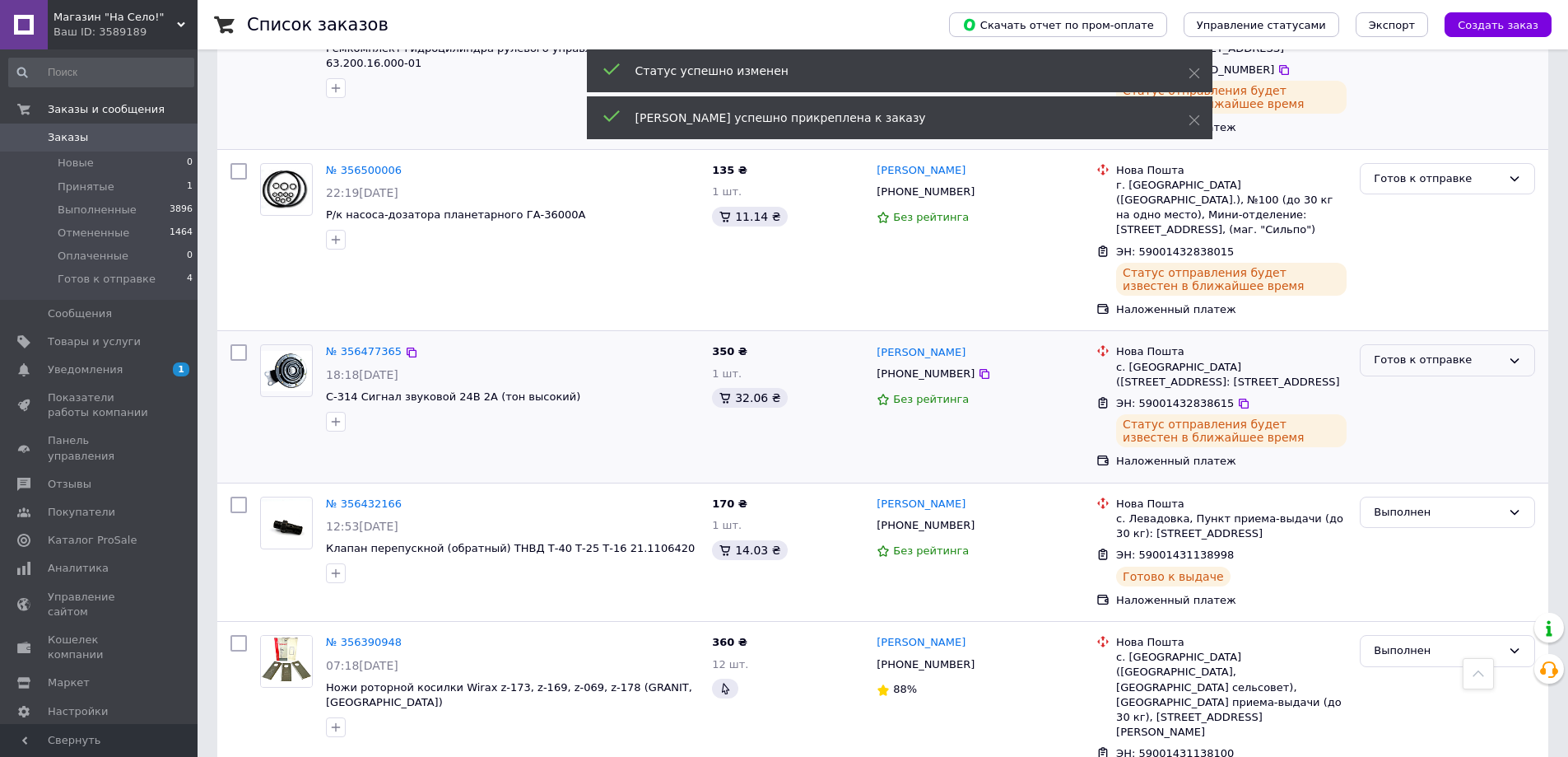
click at [1413, 352] on div "Готов к отправке" at bounding box center [1438, 360] width 128 height 17
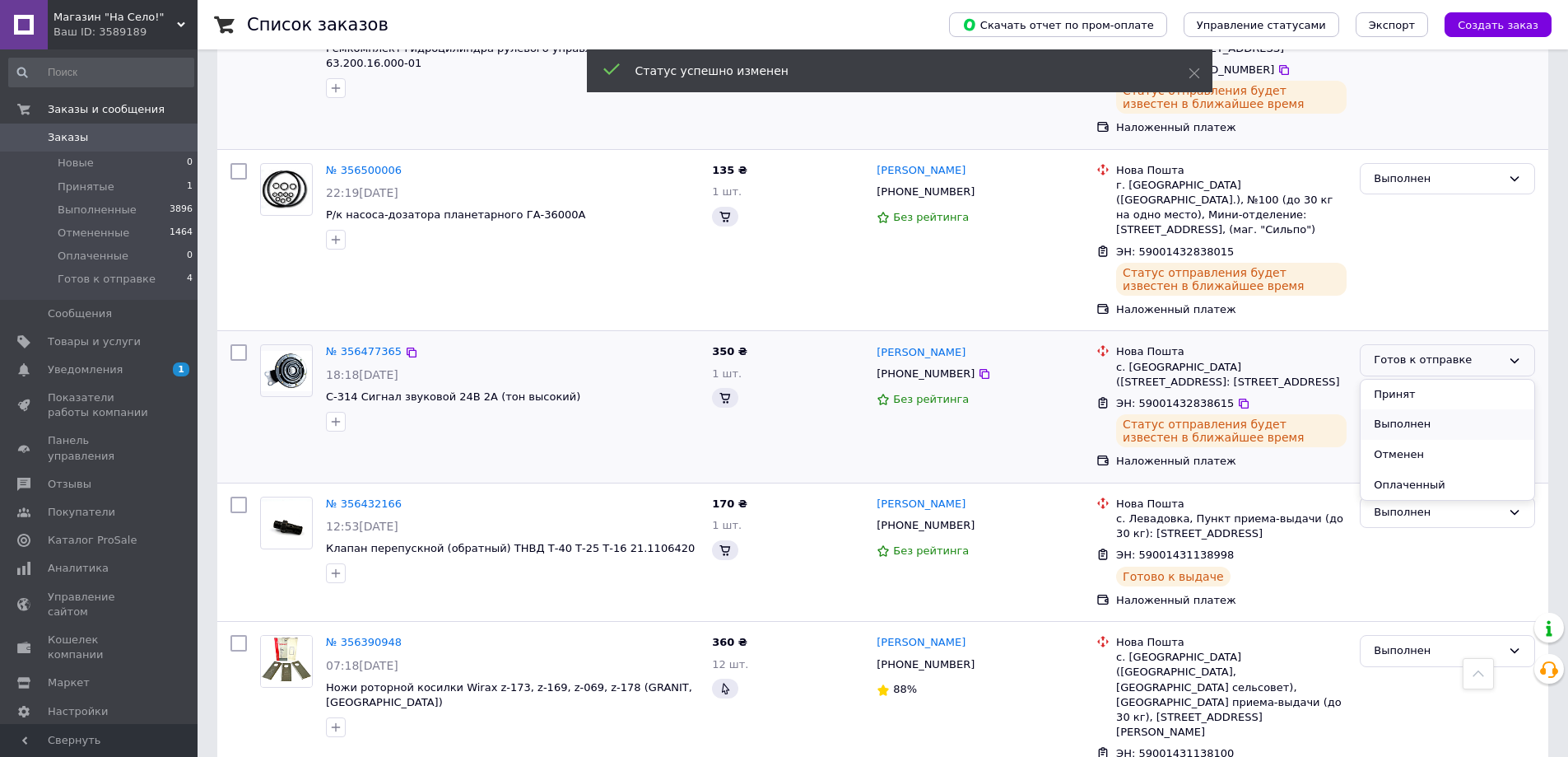
click at [1385, 409] on li "Выполнен" at bounding box center [1448, 424] width 174 height 31
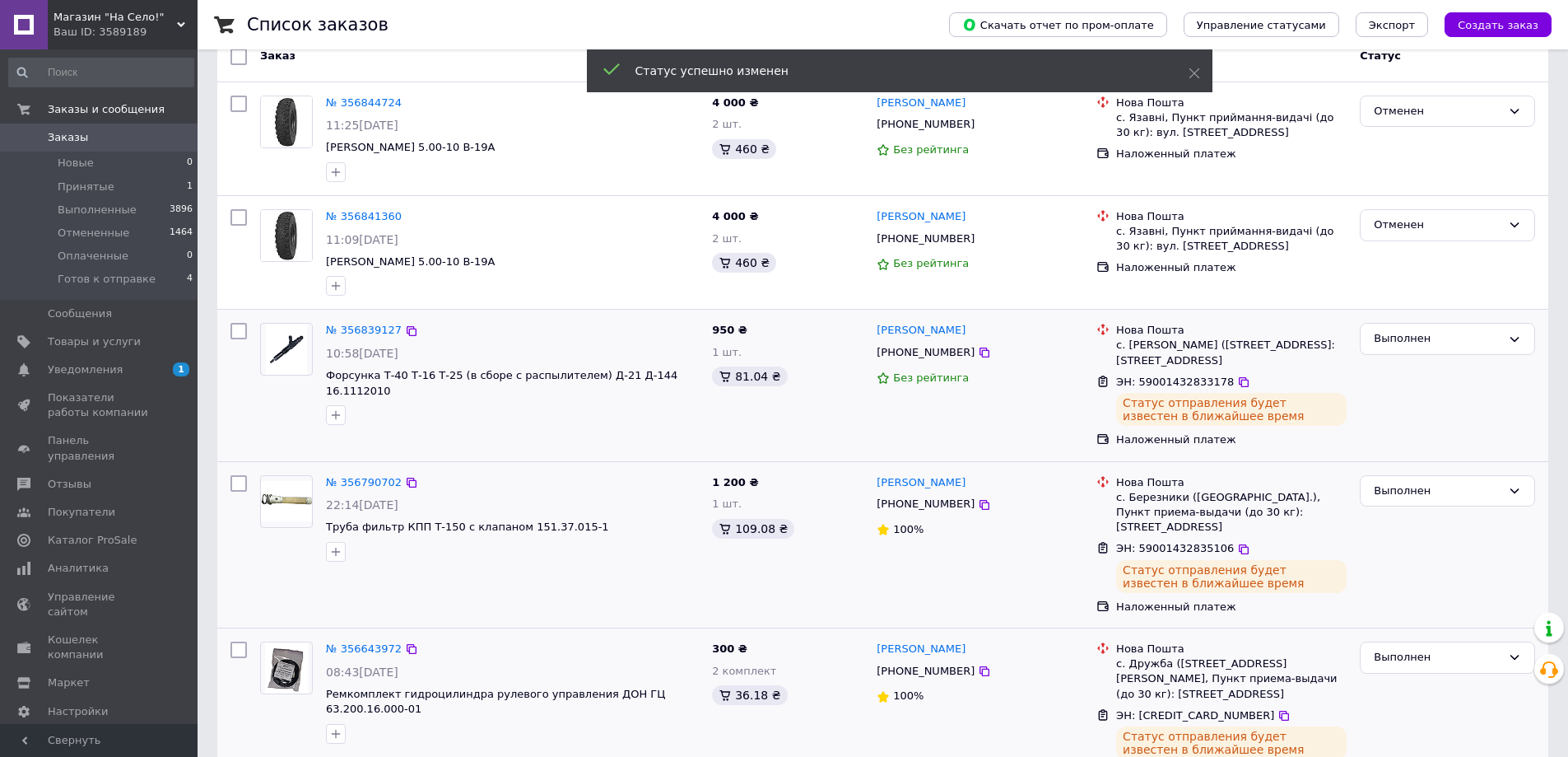
scroll to position [0, 0]
